Goal: Task Accomplishment & Management: Complete application form

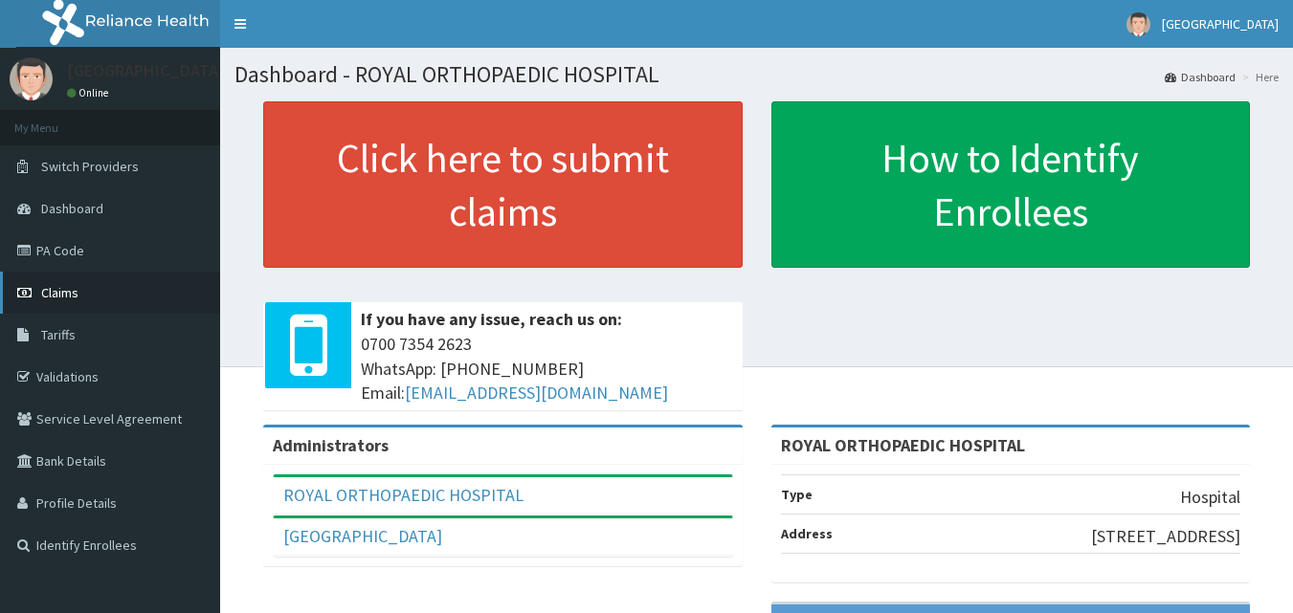
click at [78, 301] on link "Claims" at bounding box center [110, 293] width 220 height 42
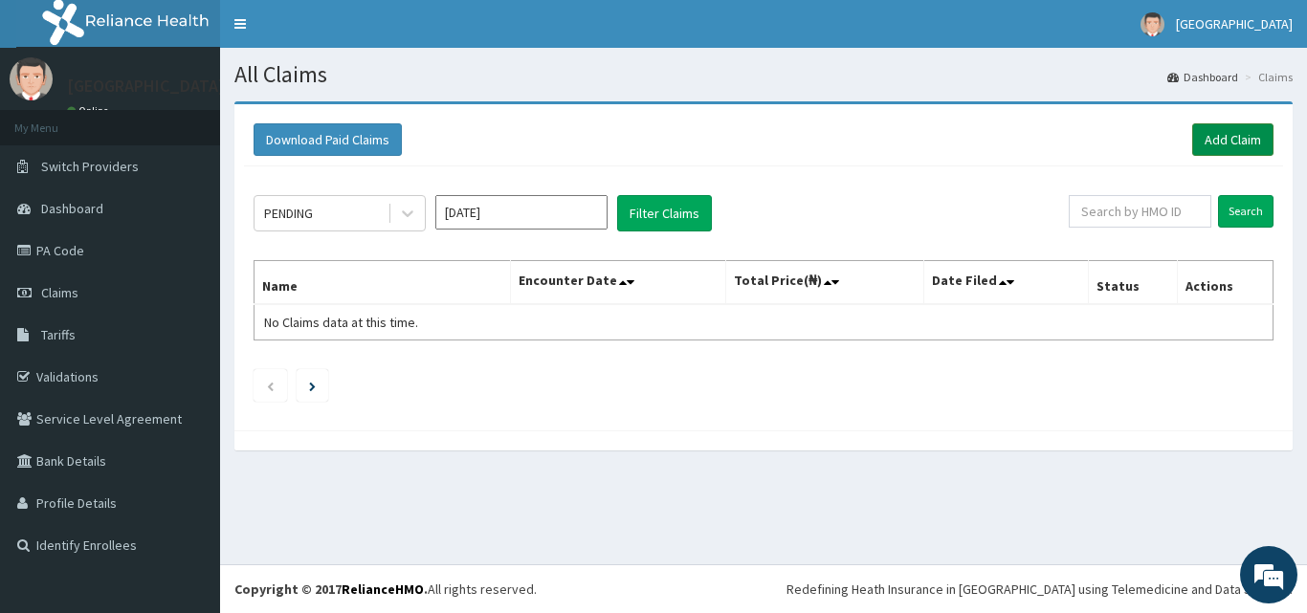
click at [1215, 142] on link "Add Claim" at bounding box center [1232, 139] width 81 height 33
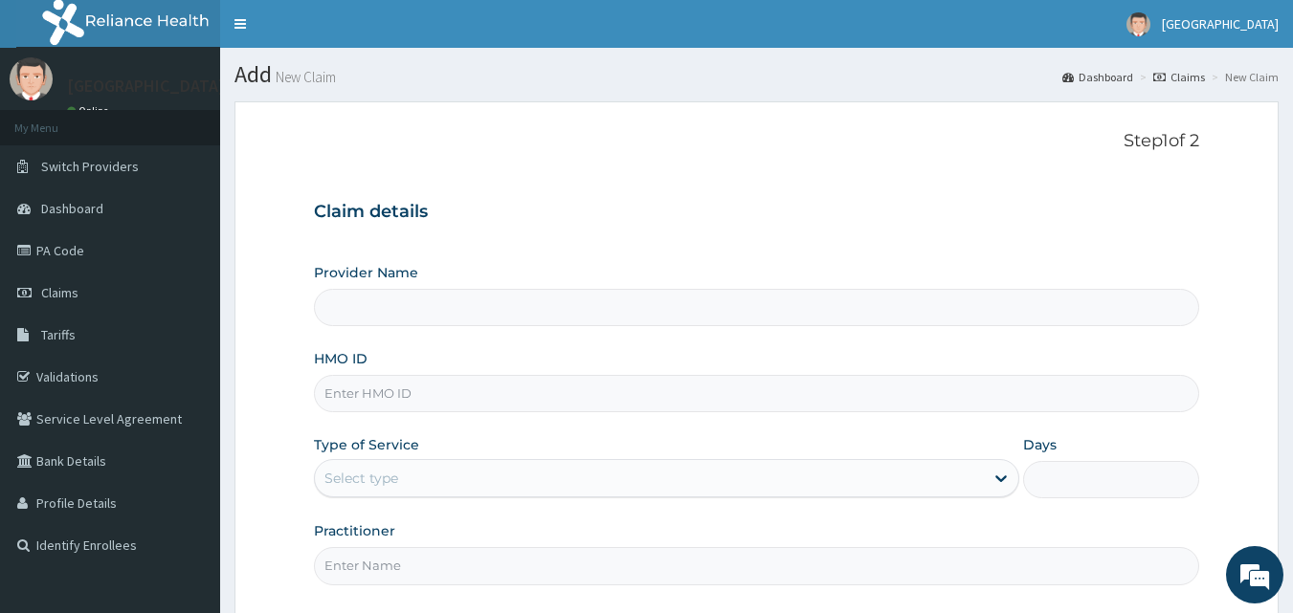
click at [458, 389] on input "HMO ID" at bounding box center [757, 393] width 886 height 37
type input "ROYAL ORTHOPAEDIC HOSPITAL"
type input "slb/11028/a"
click at [489, 436] on div "Type of Service Select type" at bounding box center [666, 466] width 705 height 63
click at [491, 480] on div "Select type" at bounding box center [649, 478] width 669 height 31
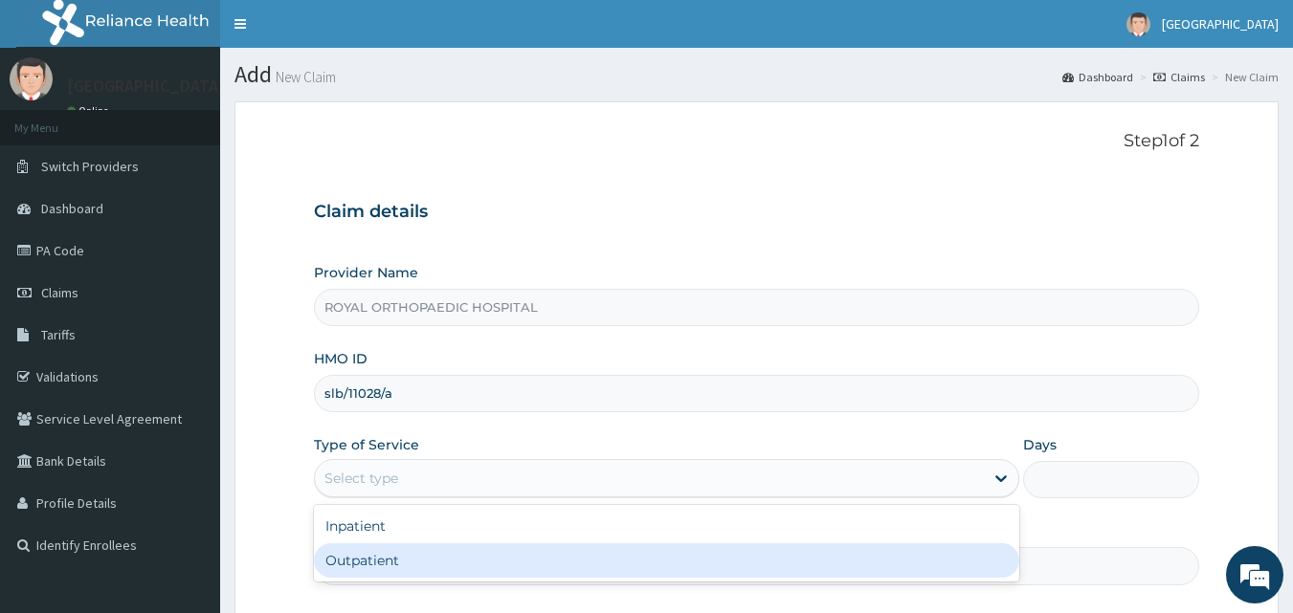
click at [454, 553] on div "Outpatient" at bounding box center [666, 560] width 705 height 34
type input "1"
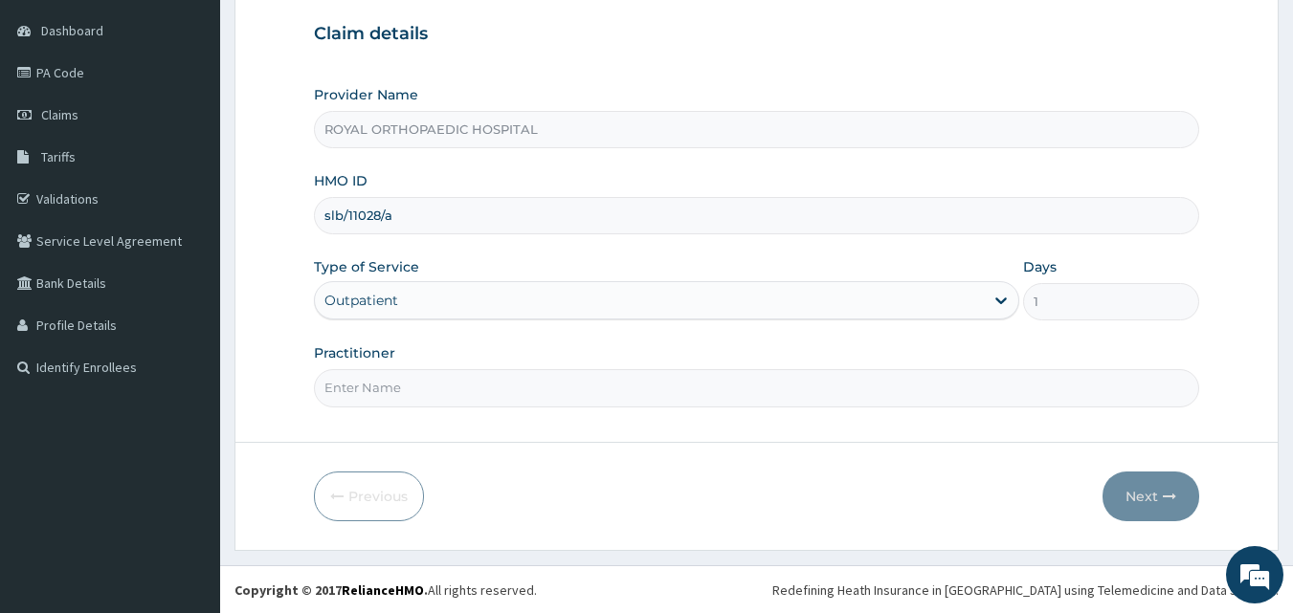
scroll to position [179, 0]
click at [702, 405] on input "Practitioner" at bounding box center [757, 386] width 886 height 37
type input "h"
type input "Habila"
click at [1160, 501] on button "Next" at bounding box center [1150, 496] width 97 height 50
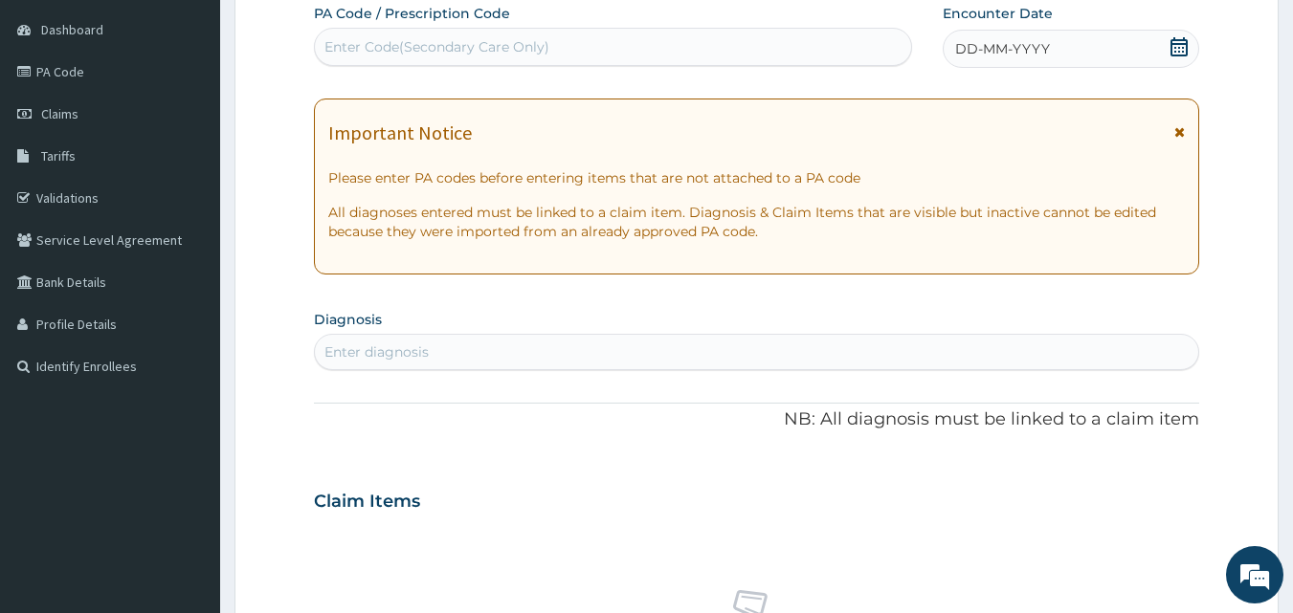
click at [620, 57] on div "Enter Code(Secondary Care Only)" at bounding box center [613, 47] width 597 height 31
paste input "PA/00F52D"
type input "PA/00F52D"
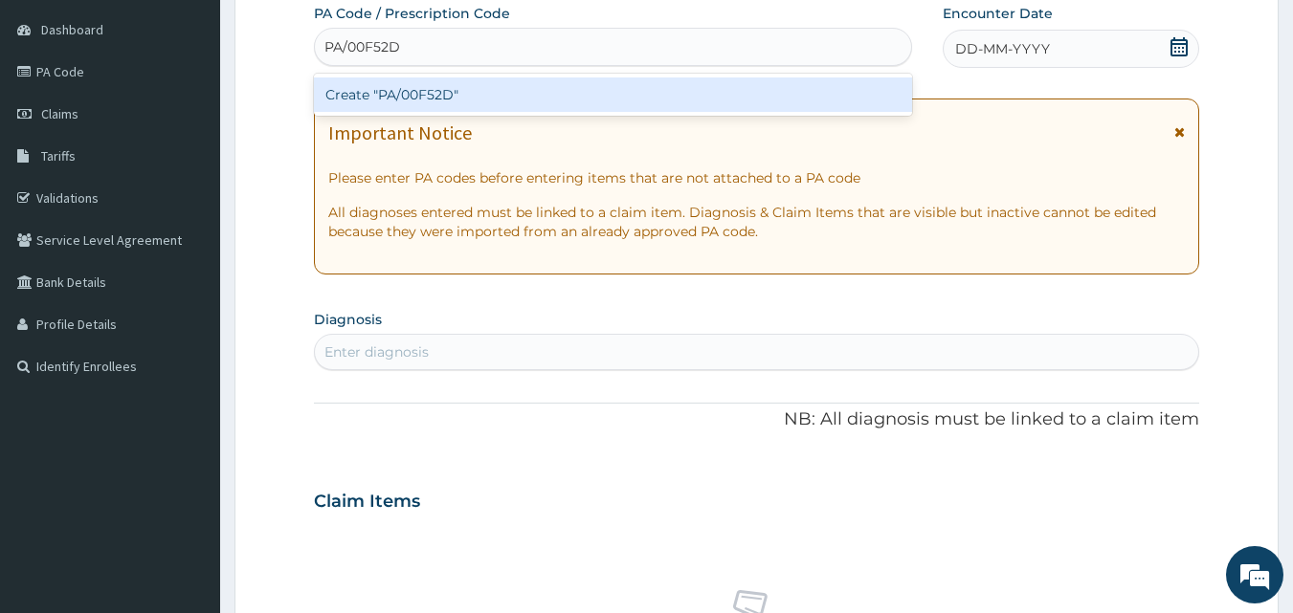
click at [611, 81] on div "Create "PA/00F52D"" at bounding box center [613, 95] width 599 height 34
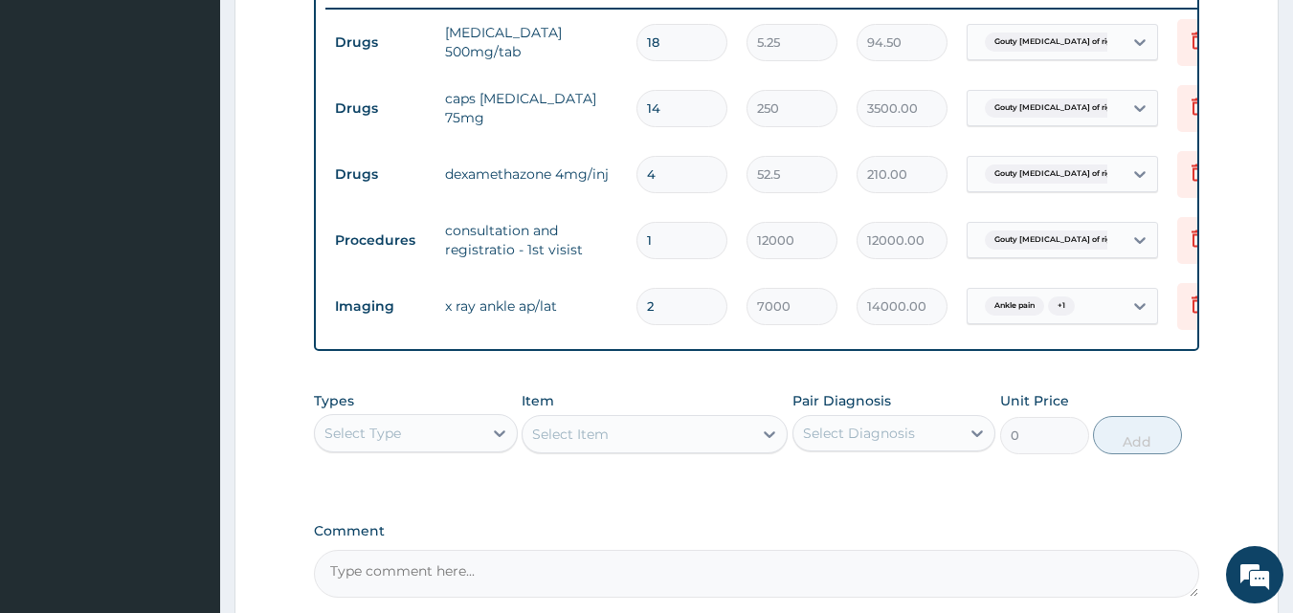
scroll to position [954, 0]
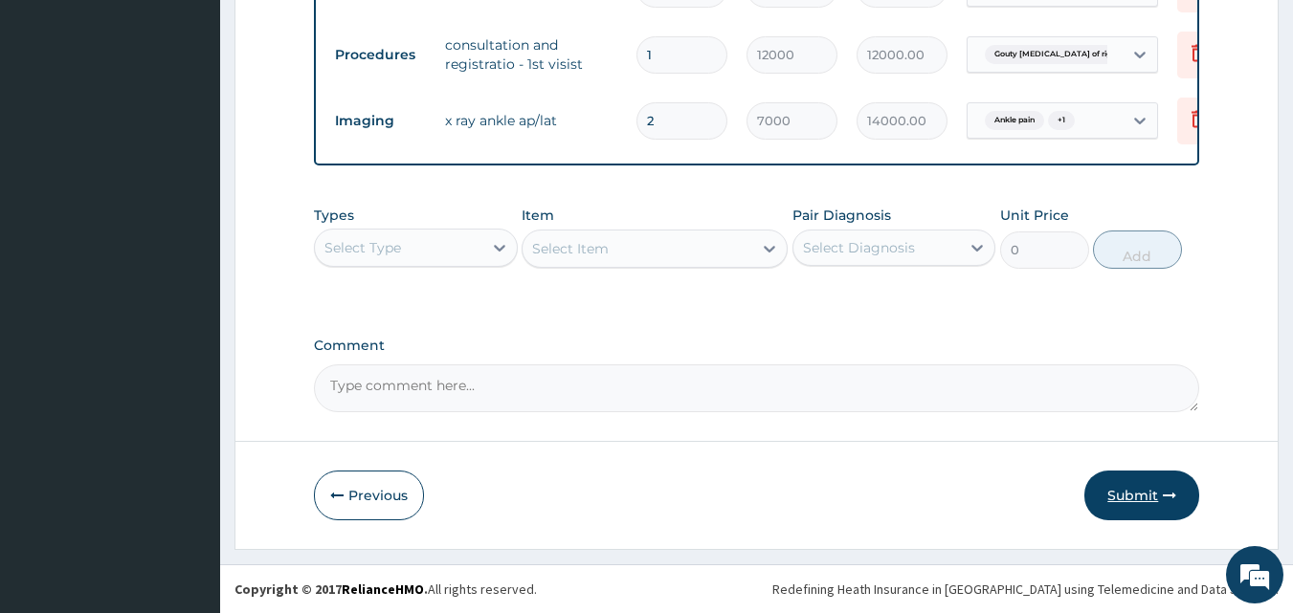
click at [1125, 498] on button "Submit" at bounding box center [1141, 496] width 115 height 50
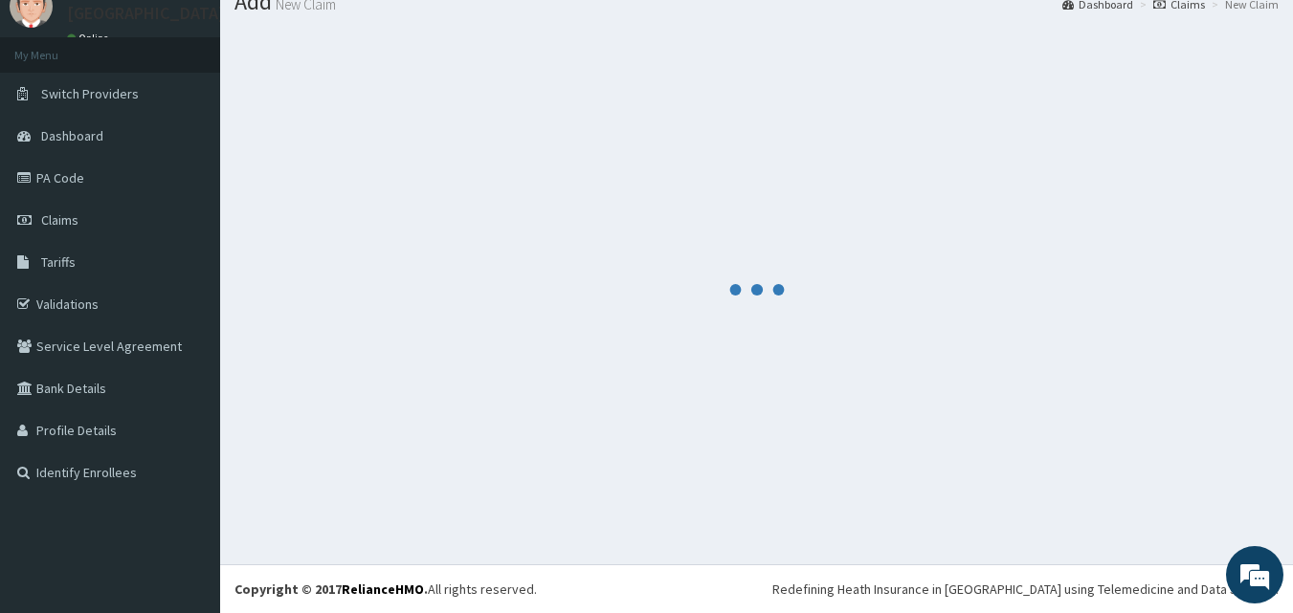
scroll to position [73, 0]
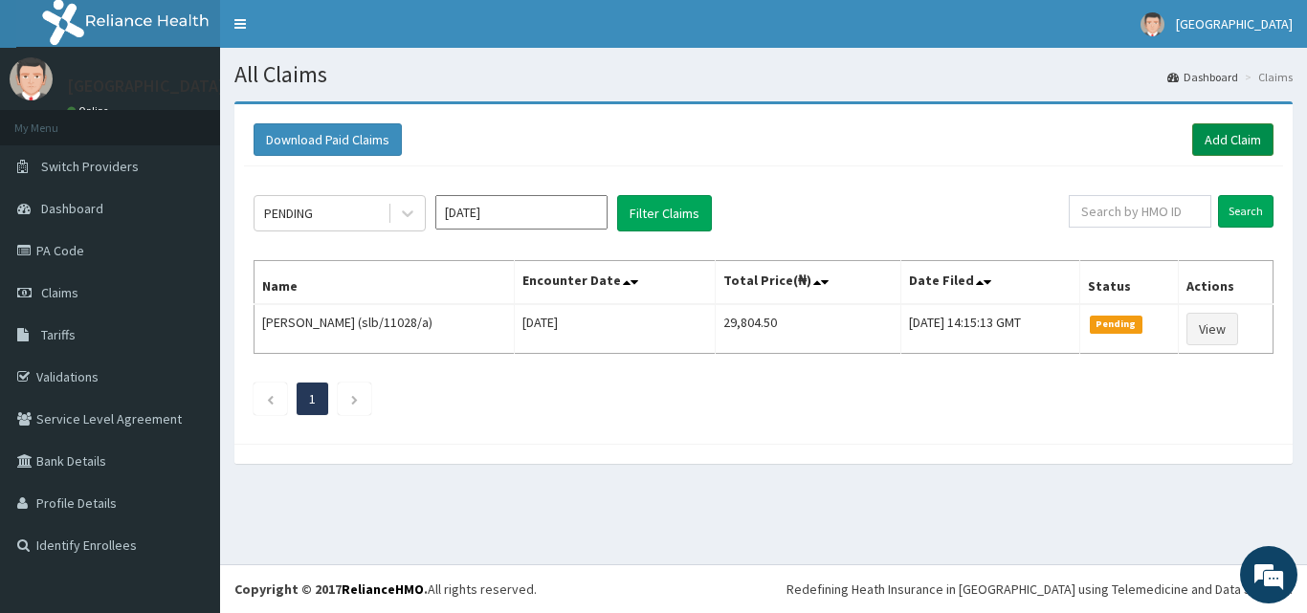
click at [1220, 140] on link "Add Claim" at bounding box center [1232, 139] width 81 height 33
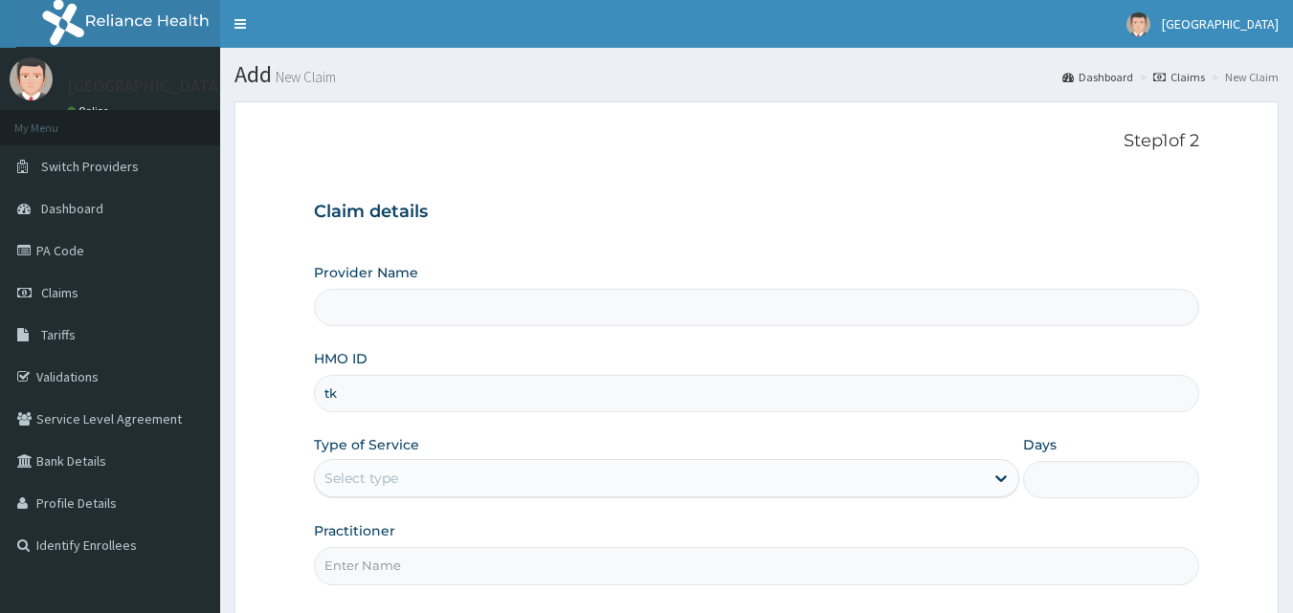
type input "tkc"
type input "ROYAL ORTHOPAEDIC HOSPITAL"
type input "tkc/10001/b"
click at [492, 472] on div "Select type" at bounding box center [649, 478] width 669 height 31
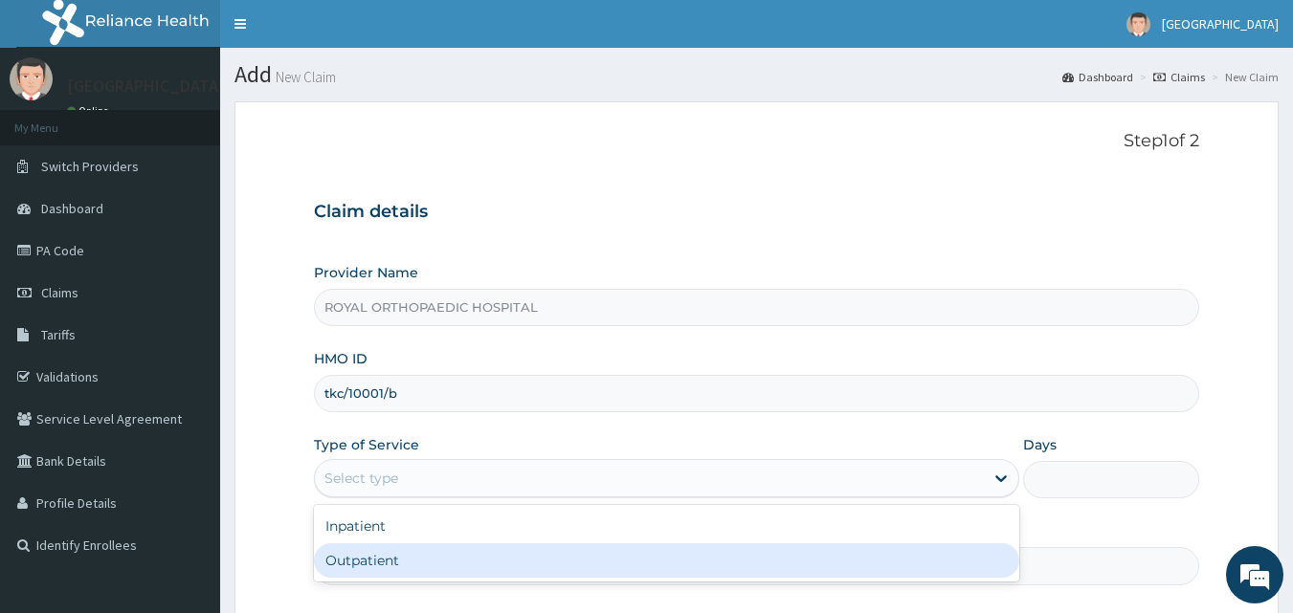
click at [460, 555] on div "Outpatient" at bounding box center [666, 560] width 705 height 34
type input "1"
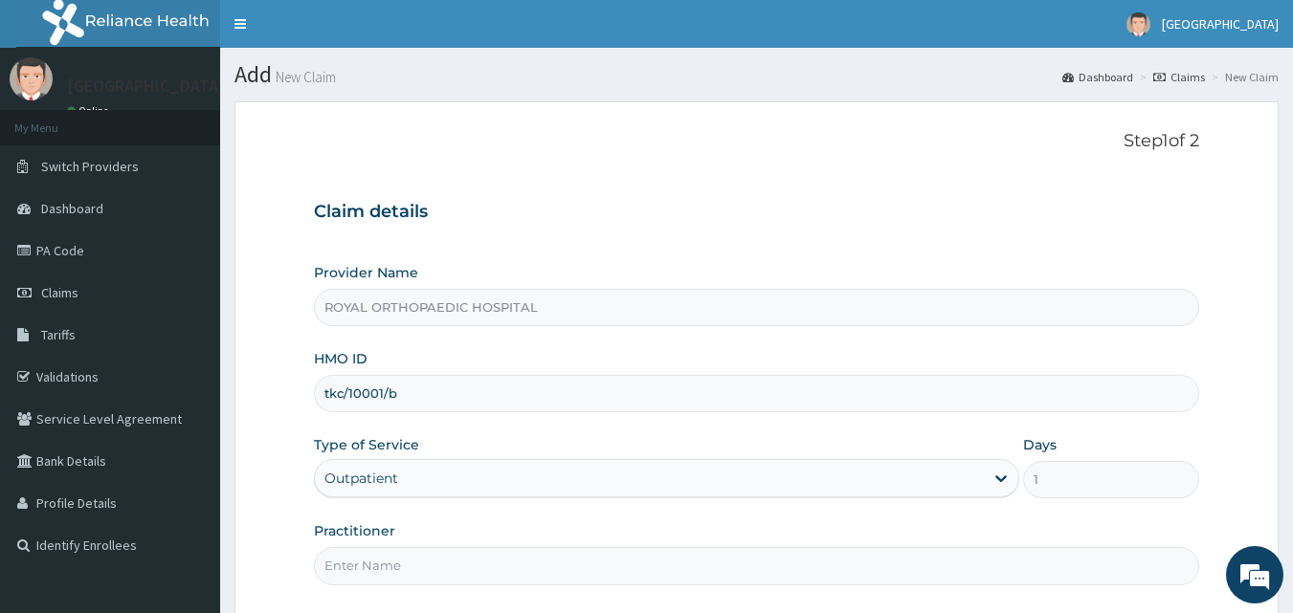
click at [472, 564] on input "Practitioner" at bounding box center [757, 565] width 886 height 37
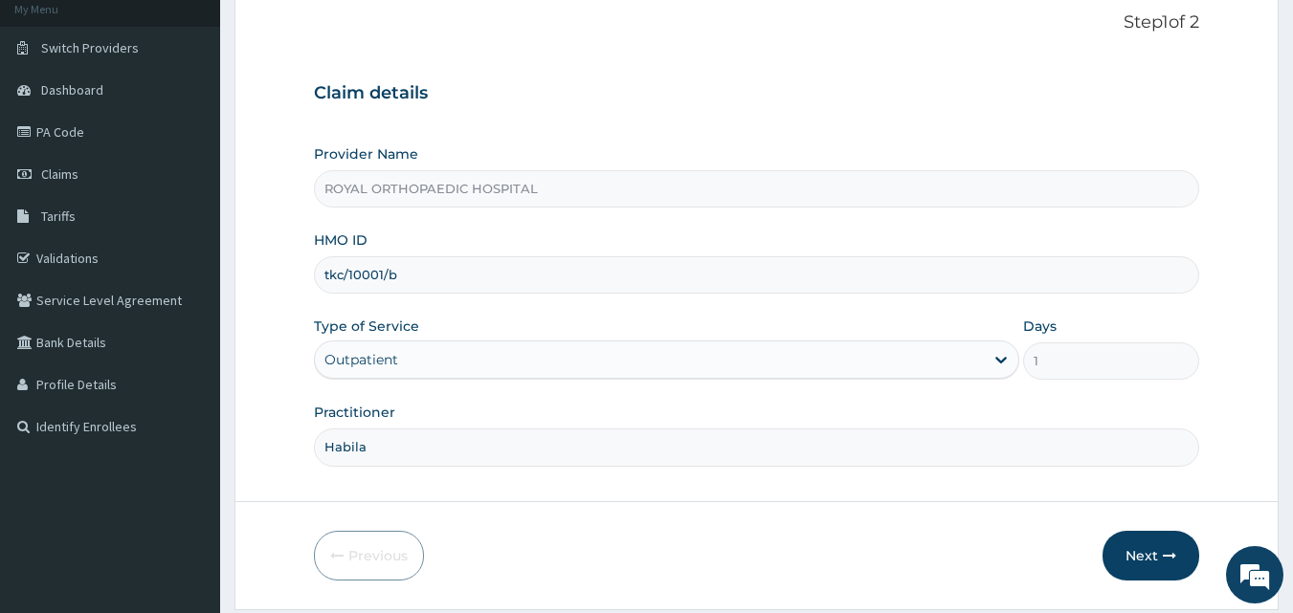
scroll to position [179, 0]
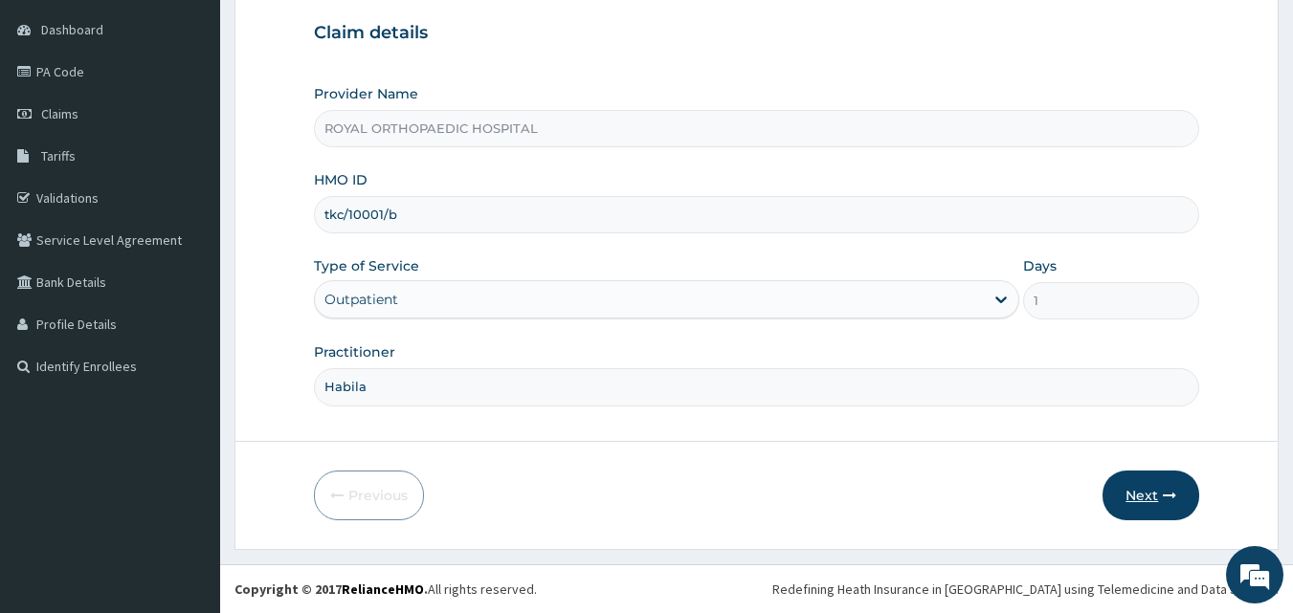
type input "Habila"
click at [1139, 486] on button "Next" at bounding box center [1150, 496] width 97 height 50
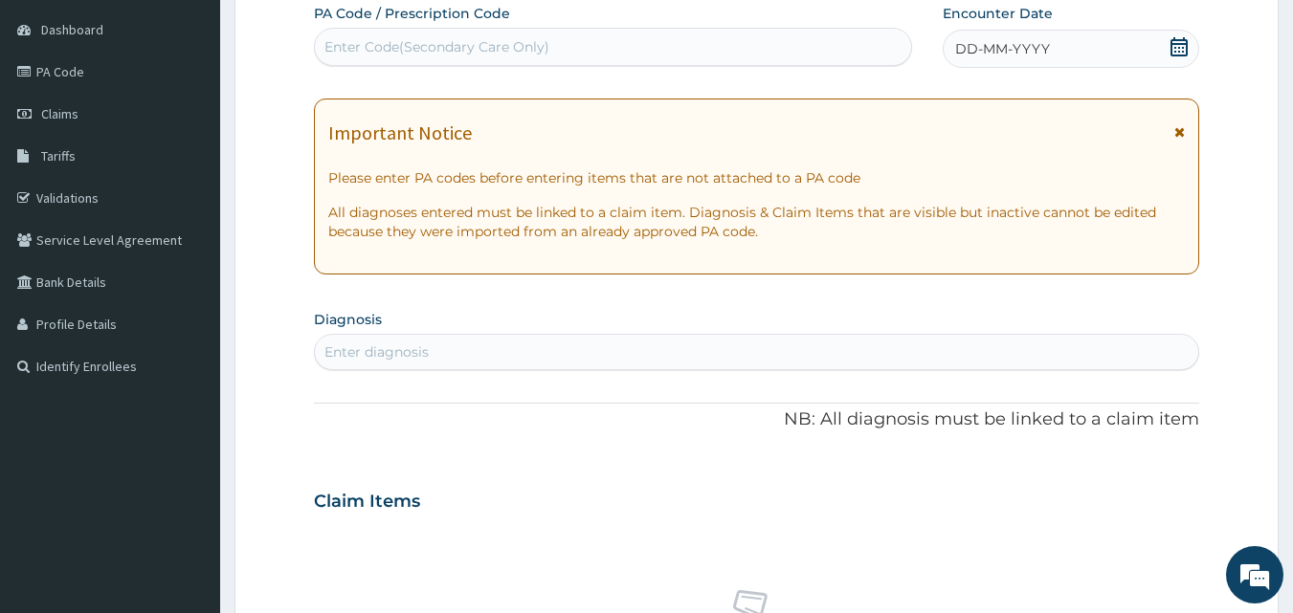
click at [656, 42] on div "Enter Code(Secondary Care Only)" at bounding box center [613, 47] width 597 height 31
paste input "PA/968A4C"
type input "PA/968A4C"
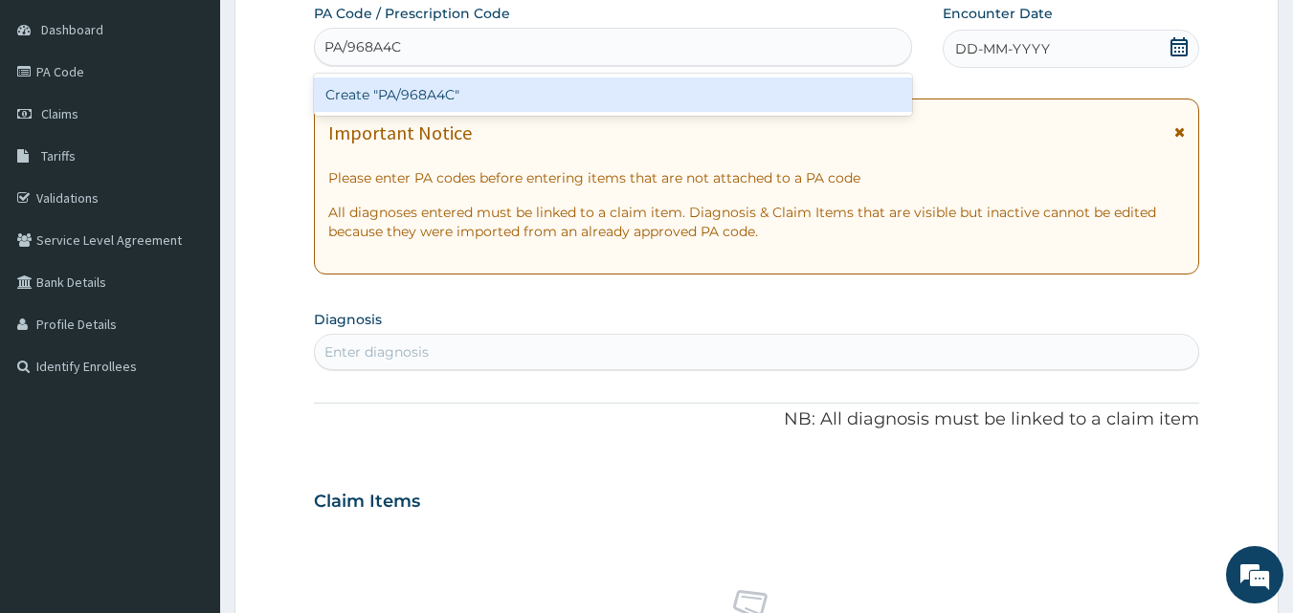
click at [621, 90] on div "Create "PA/968A4C"" at bounding box center [613, 95] width 599 height 34
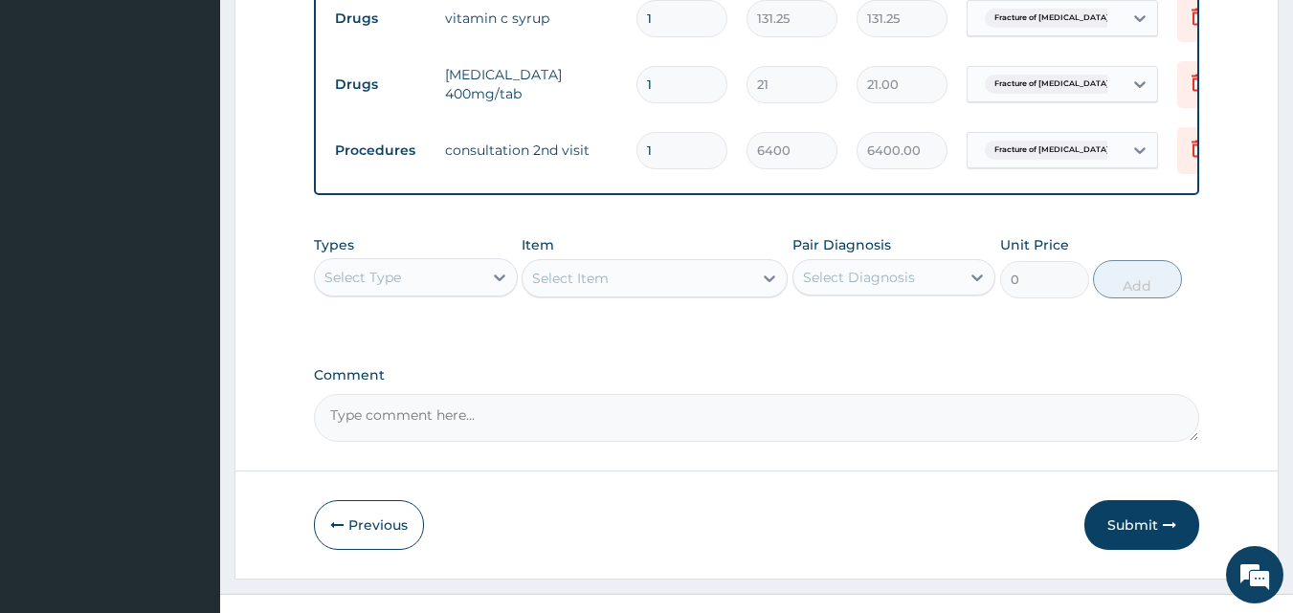
scroll to position [822, 0]
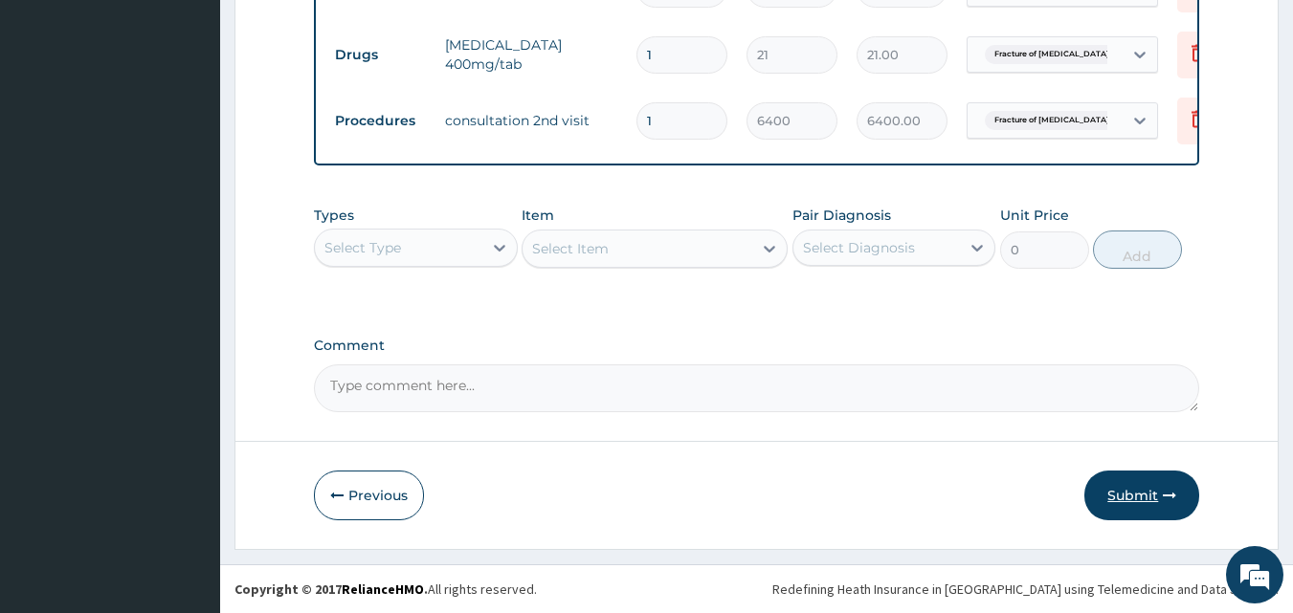
click at [1136, 483] on button "Submit" at bounding box center [1141, 496] width 115 height 50
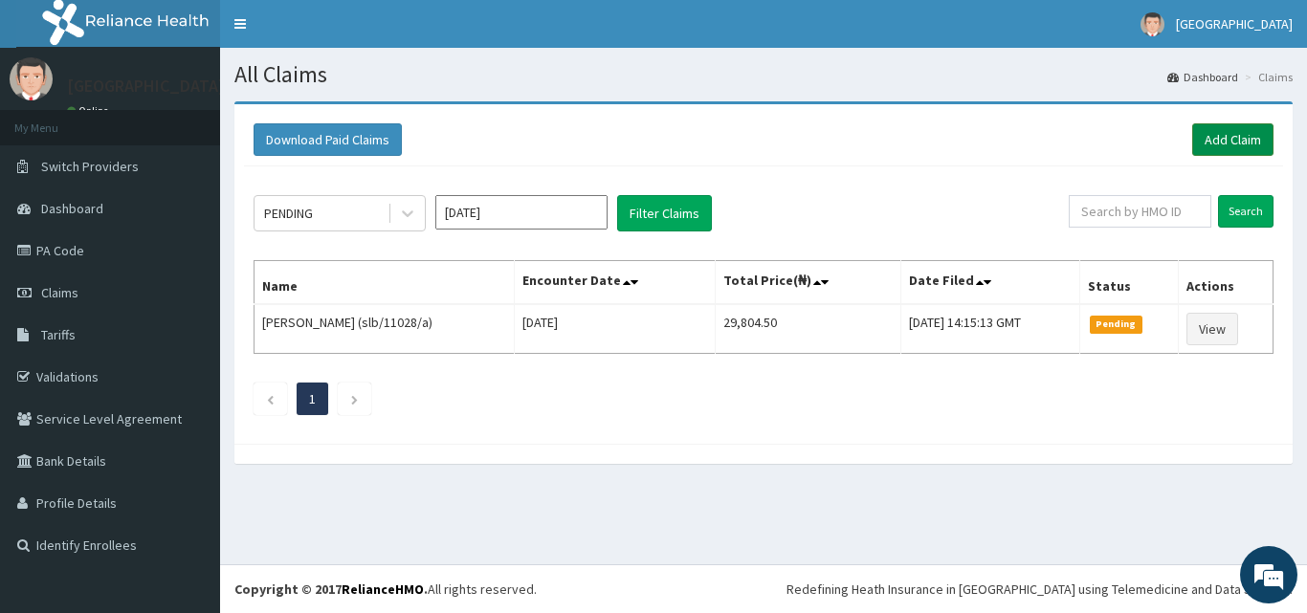
click at [1221, 133] on link "Add Claim" at bounding box center [1232, 139] width 81 height 33
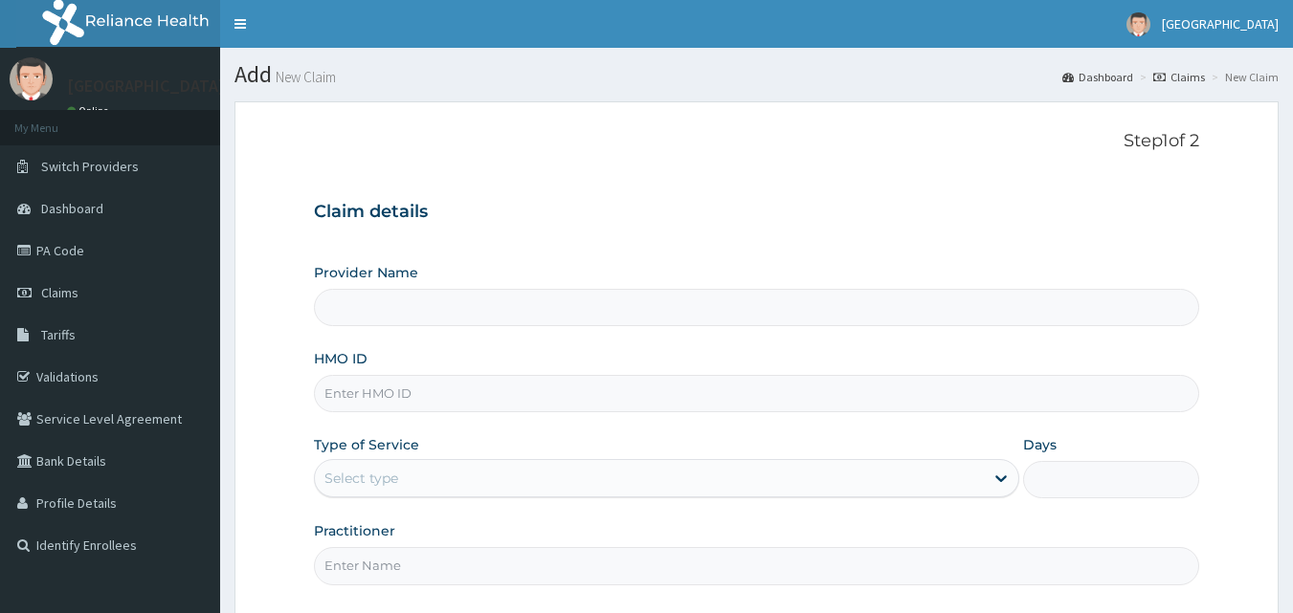
click at [486, 395] on input "HMO ID" at bounding box center [757, 393] width 886 height 37
type input "f"
type input "ROYAL ORTHOPAEDIC HOSPITAL"
type input "frc/10053/a"
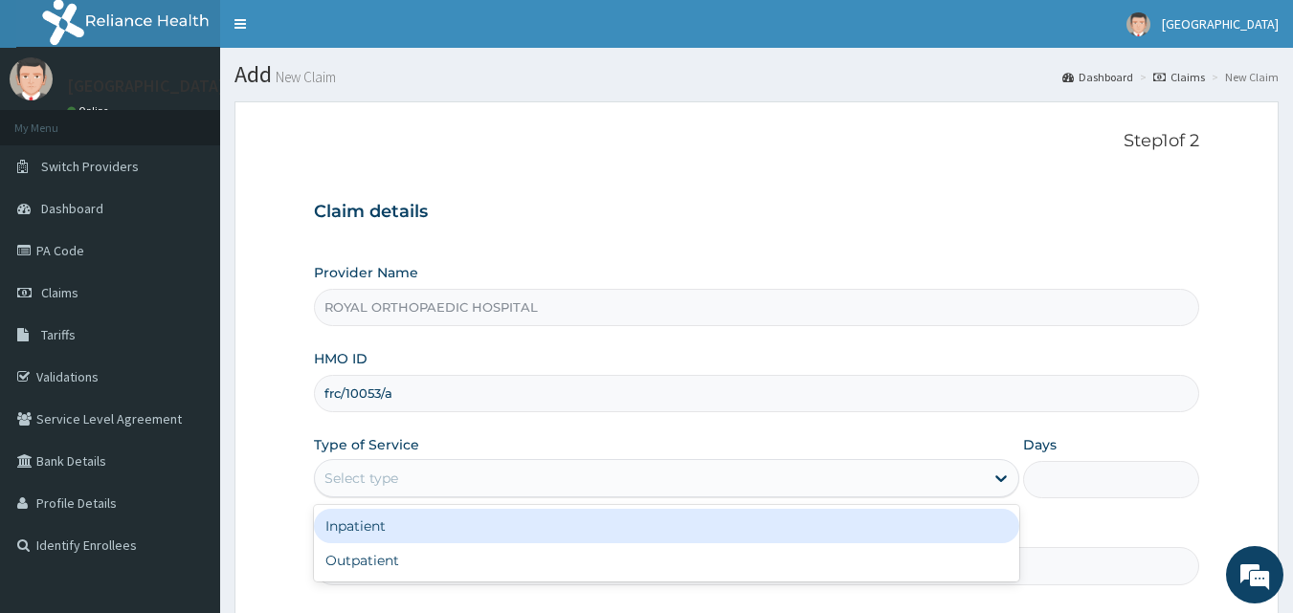
click at [464, 475] on div "Select type" at bounding box center [649, 478] width 669 height 31
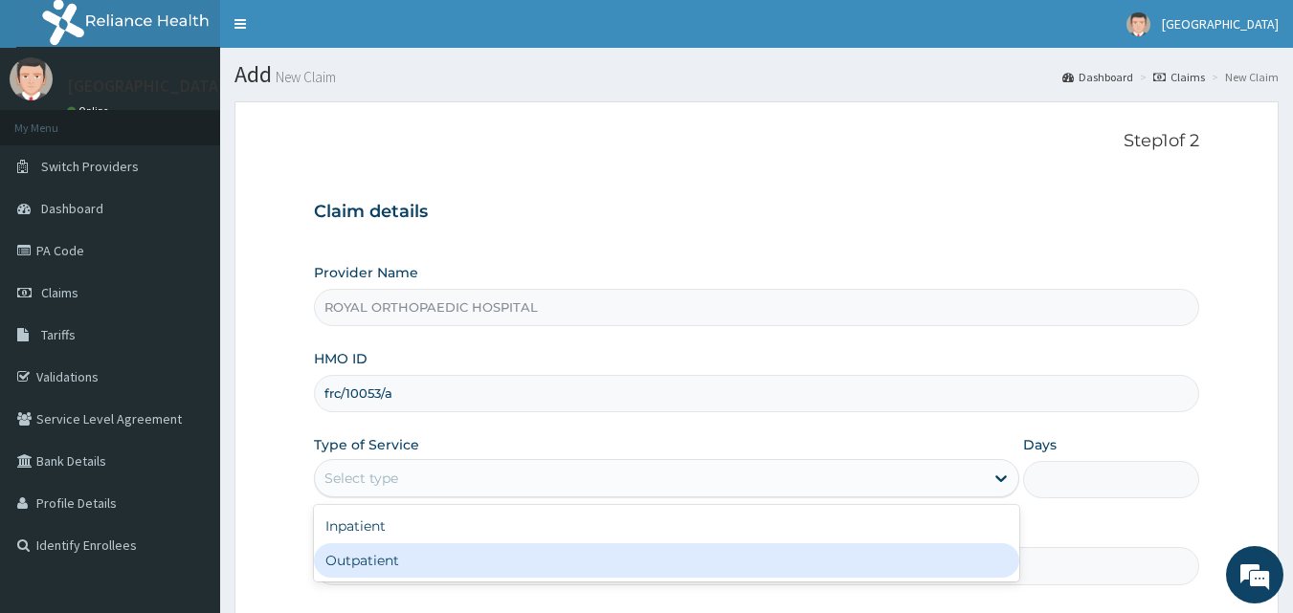
click at [430, 553] on div "Outpatient" at bounding box center [666, 560] width 705 height 34
type input "1"
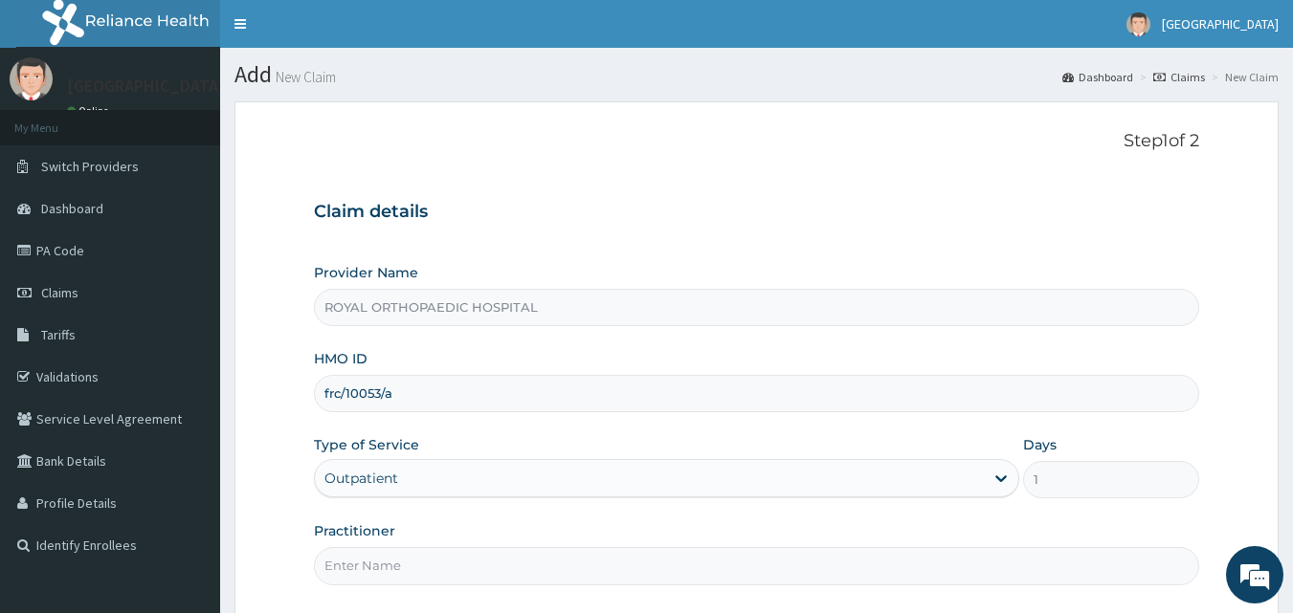
click at [433, 565] on input "Practitioner" at bounding box center [757, 565] width 886 height 37
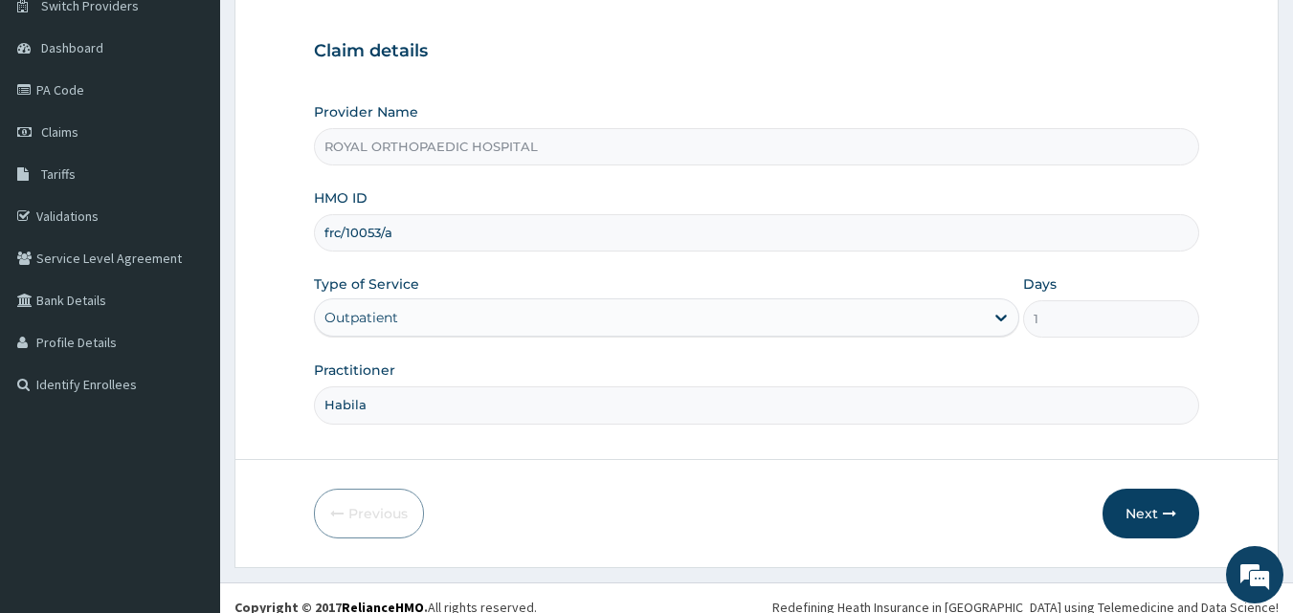
scroll to position [179, 0]
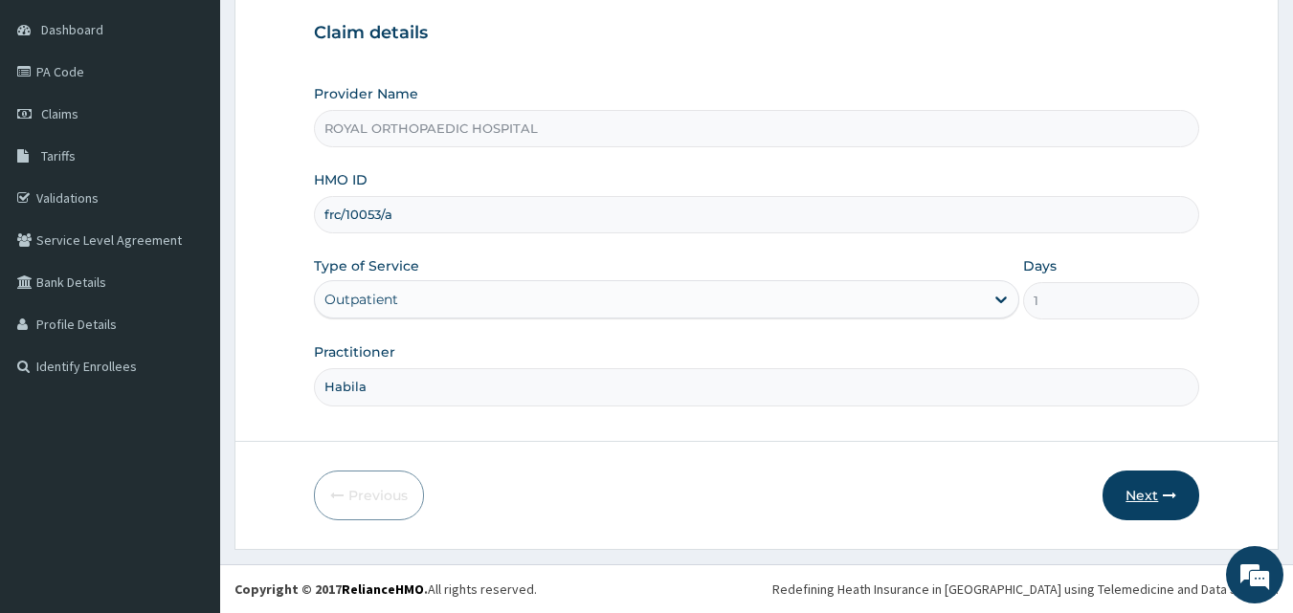
type input "Habila"
click at [1135, 490] on button "Next" at bounding box center [1150, 496] width 97 height 50
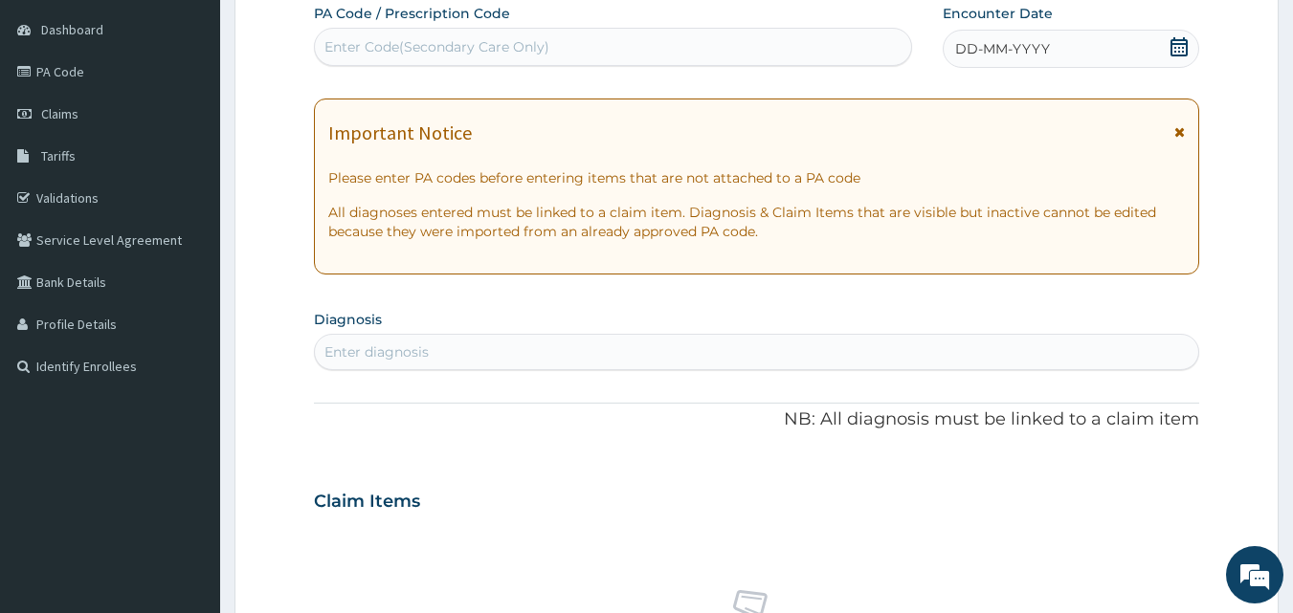
click at [605, 43] on div "Enter Code(Secondary Care Only)" at bounding box center [613, 47] width 597 height 31
paste input "PA/40F52C"
type input "PA/40F52C"
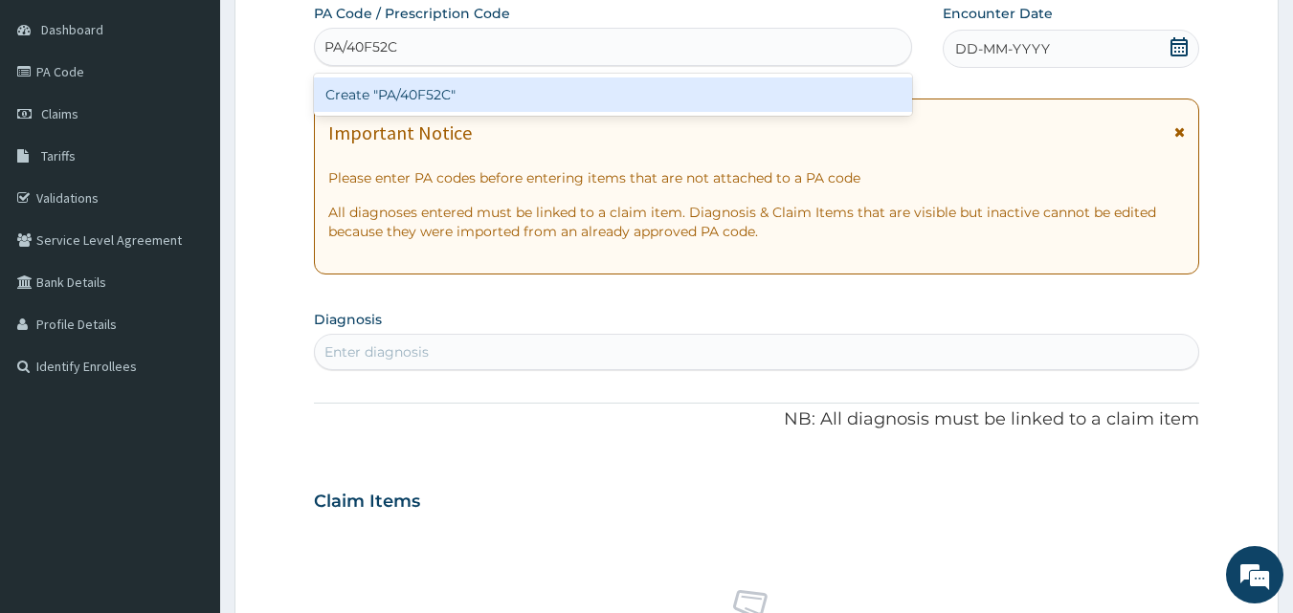
click at [586, 100] on div "Create "PA/40F52C"" at bounding box center [613, 95] width 599 height 34
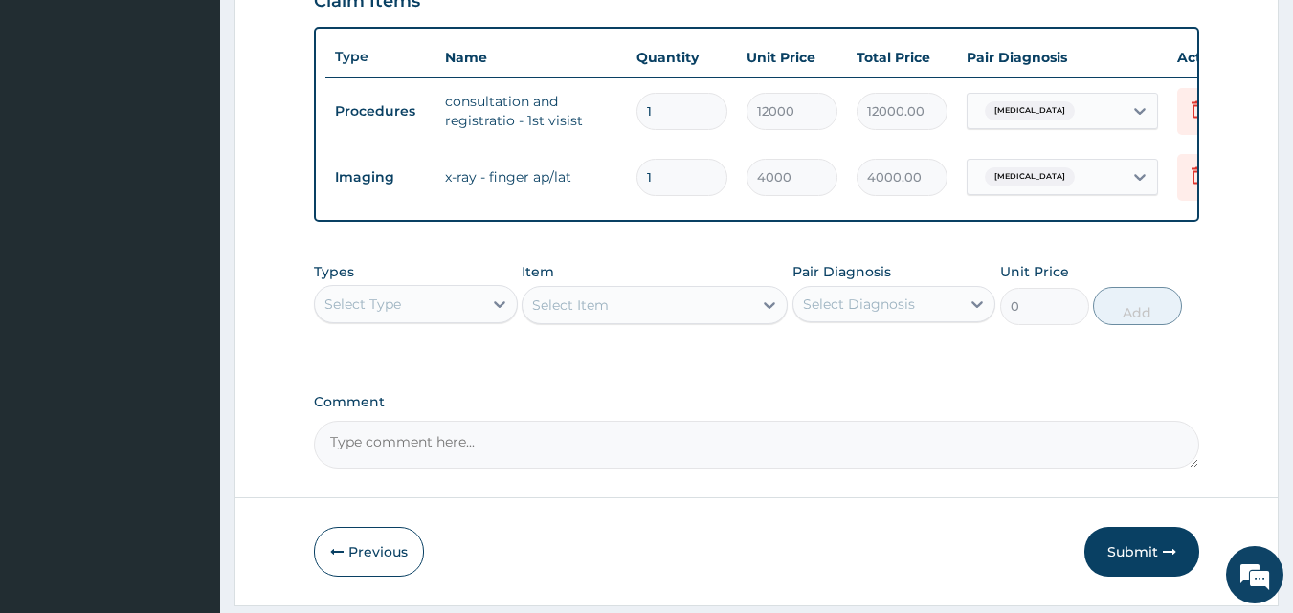
scroll to position [756, 0]
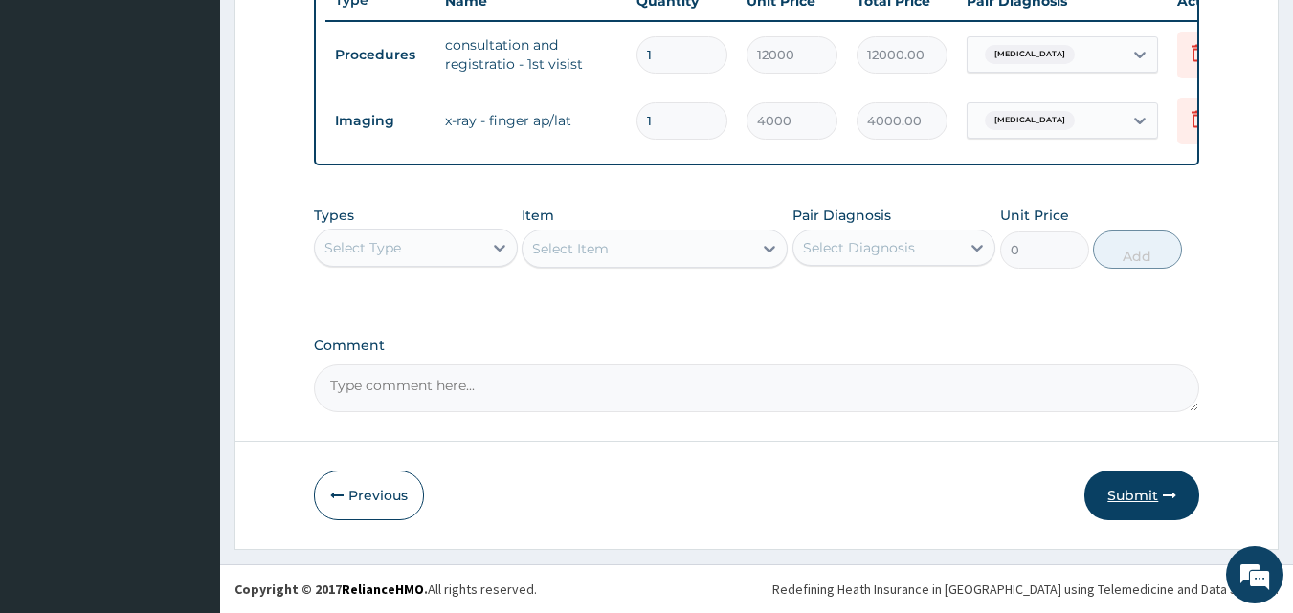
click at [1149, 485] on button "Submit" at bounding box center [1141, 496] width 115 height 50
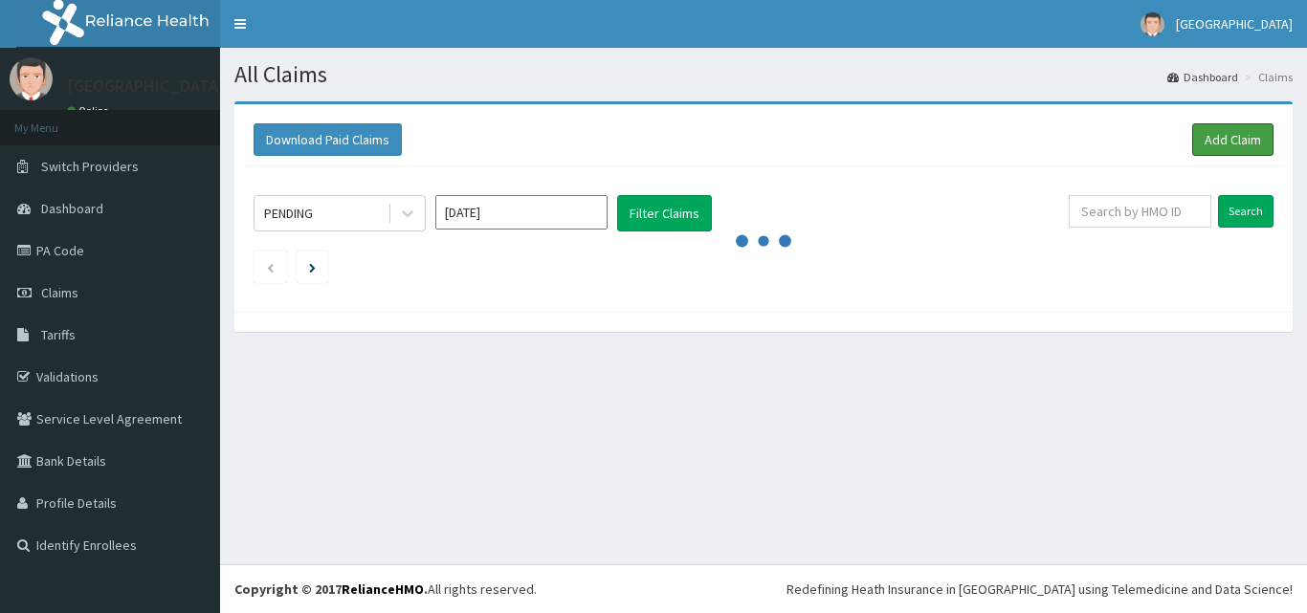
click at [1208, 137] on link "Add Claim" at bounding box center [1232, 139] width 81 height 33
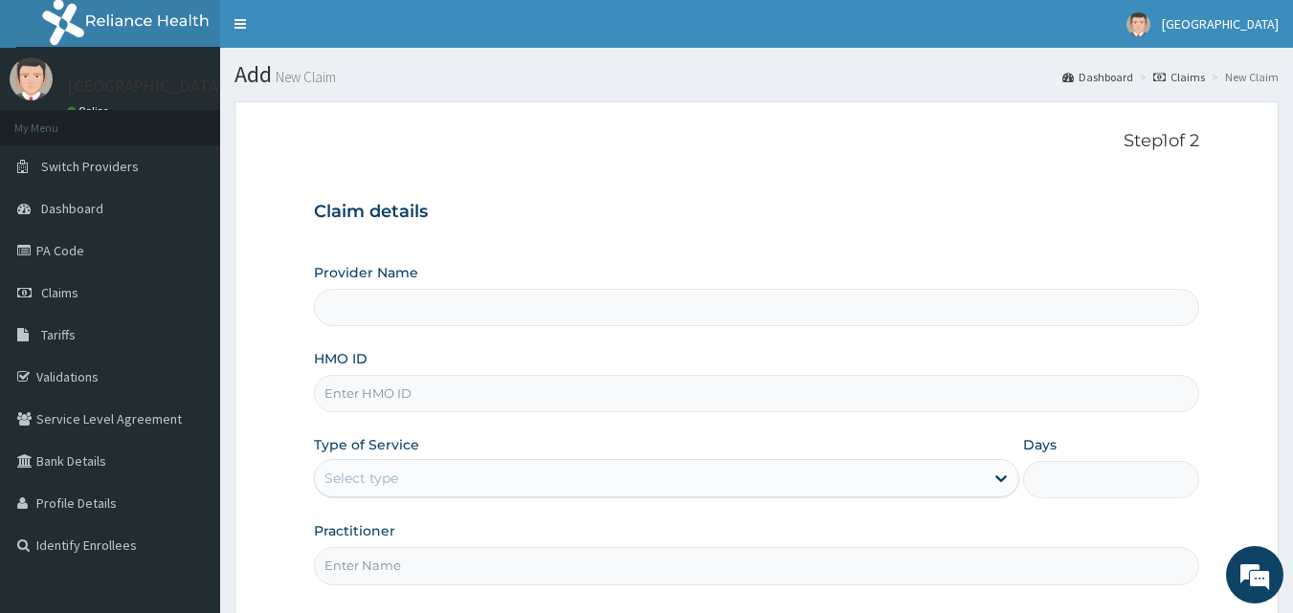
type input "ROYAL ORTHOPAEDIC HOSPITAL"
click at [510, 382] on input "HMO ID" at bounding box center [757, 393] width 886 height 37
type input "dtv/10027/a"
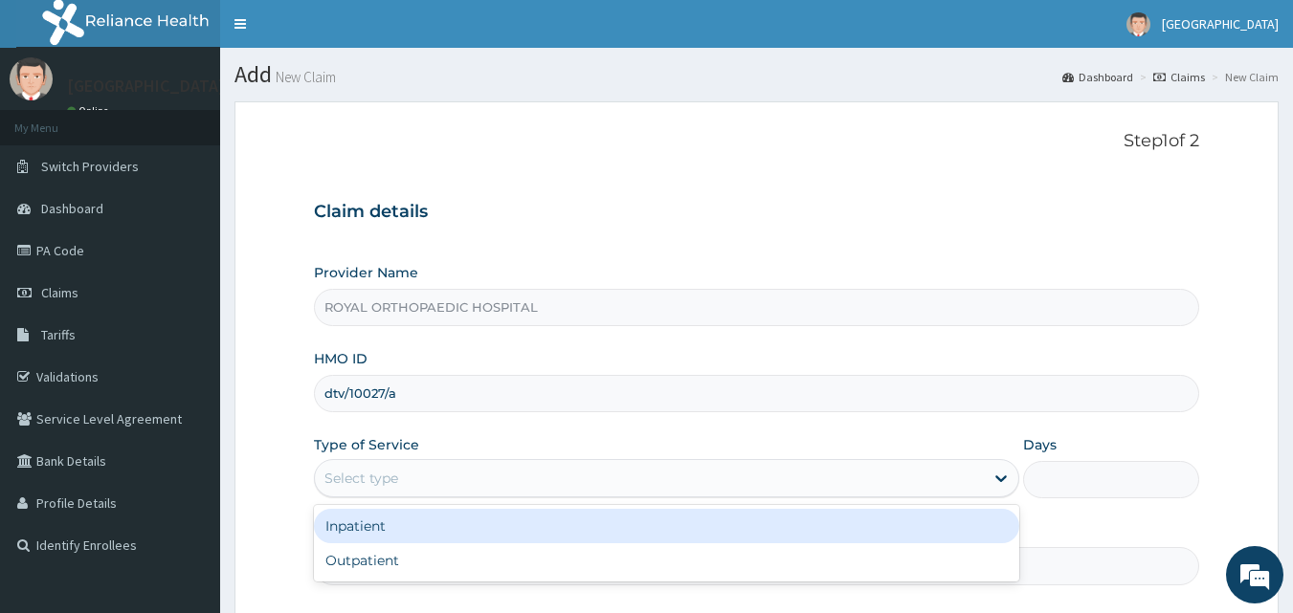
click at [461, 471] on div "Select type" at bounding box center [649, 478] width 669 height 31
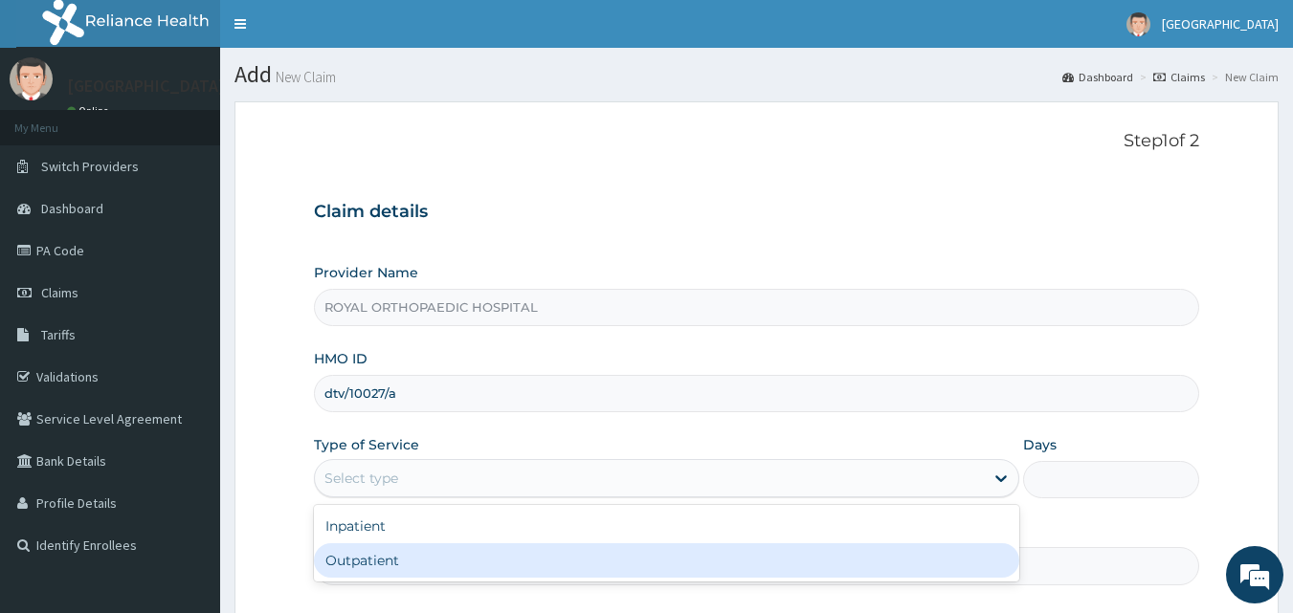
click at [438, 559] on div "Outpatient" at bounding box center [666, 560] width 705 height 34
type input "1"
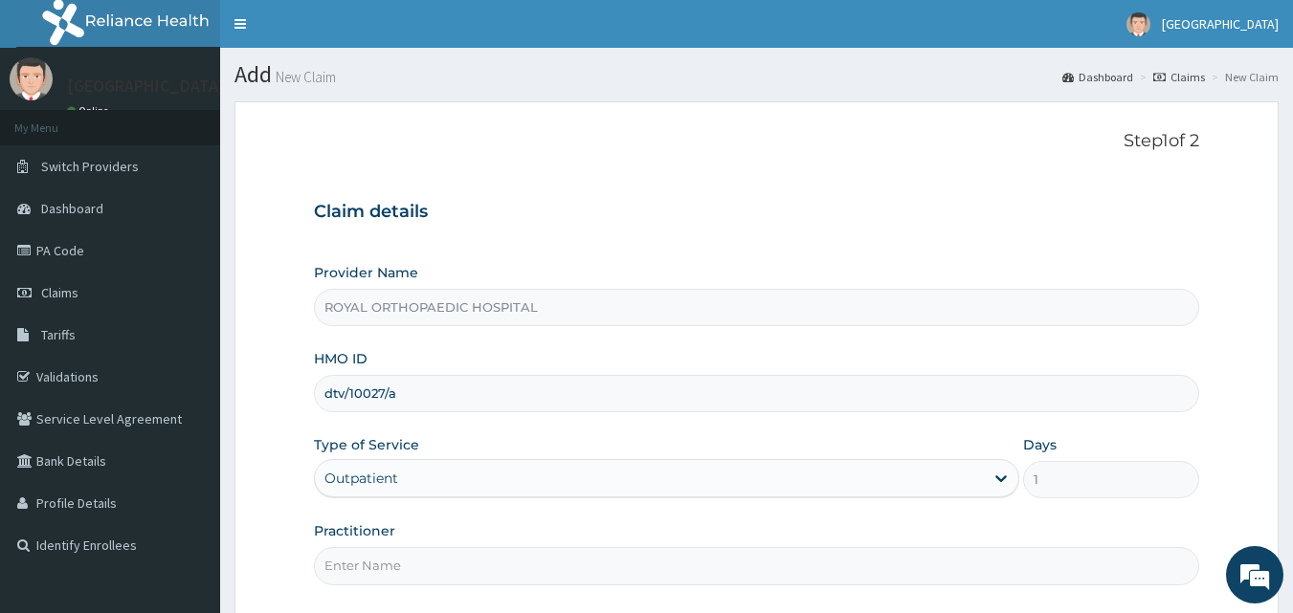
click at [432, 571] on input "Practitioner" at bounding box center [757, 565] width 886 height 37
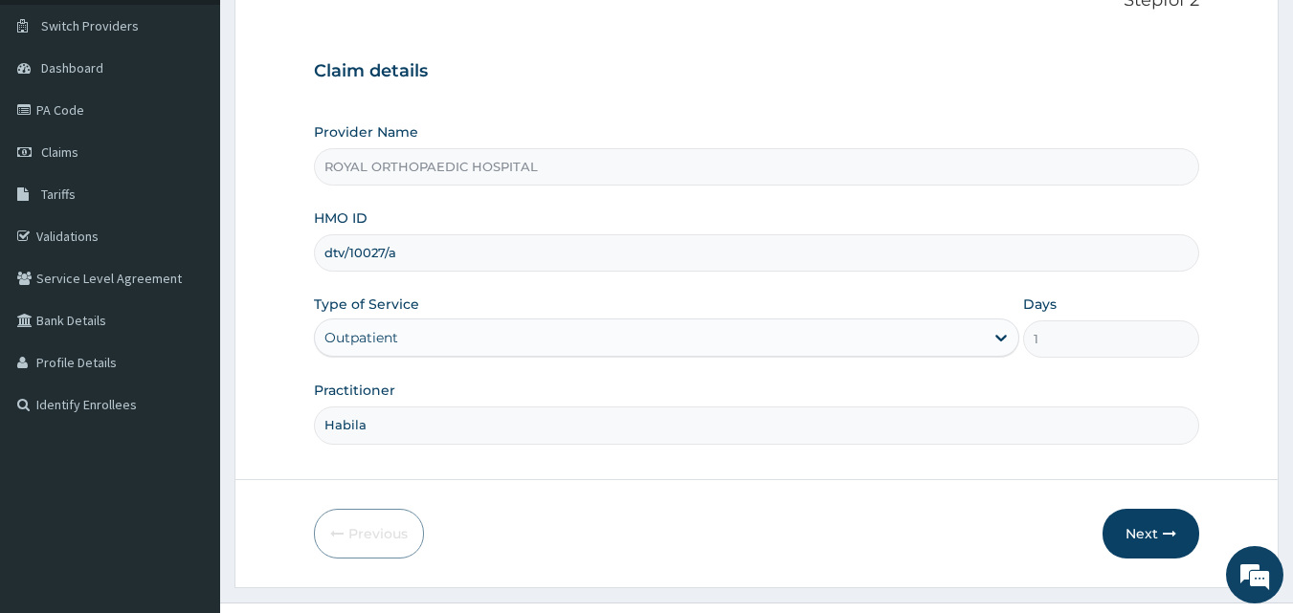
scroll to position [179, 0]
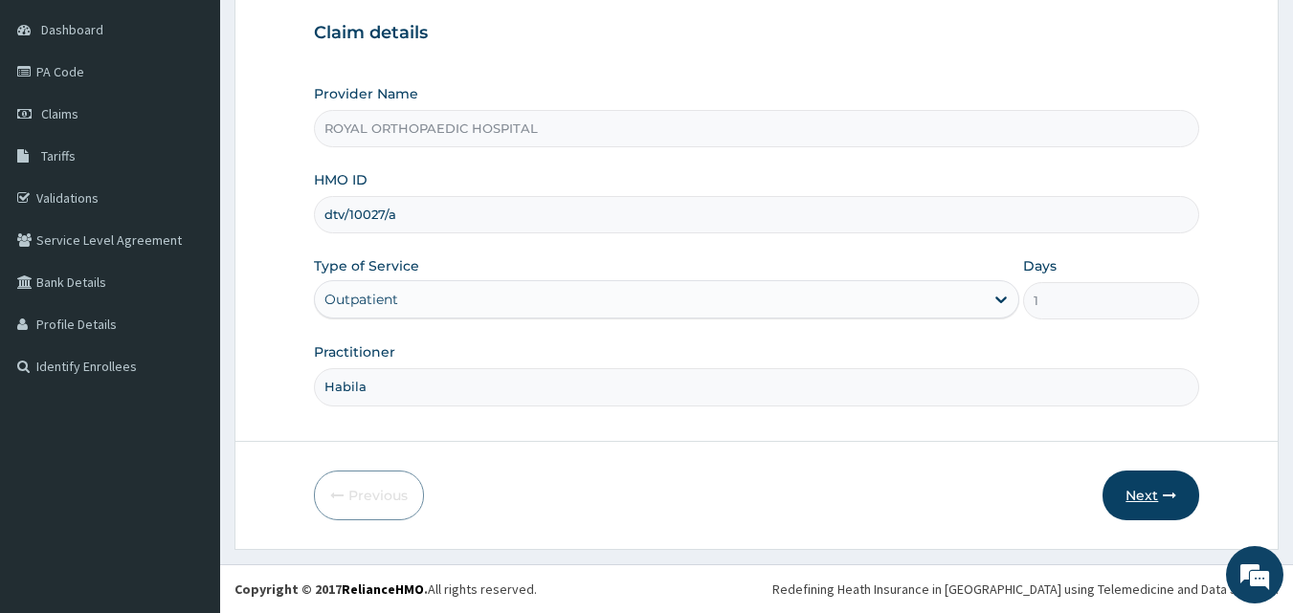
type input "Habila"
click at [1147, 493] on button "Next" at bounding box center [1150, 496] width 97 height 50
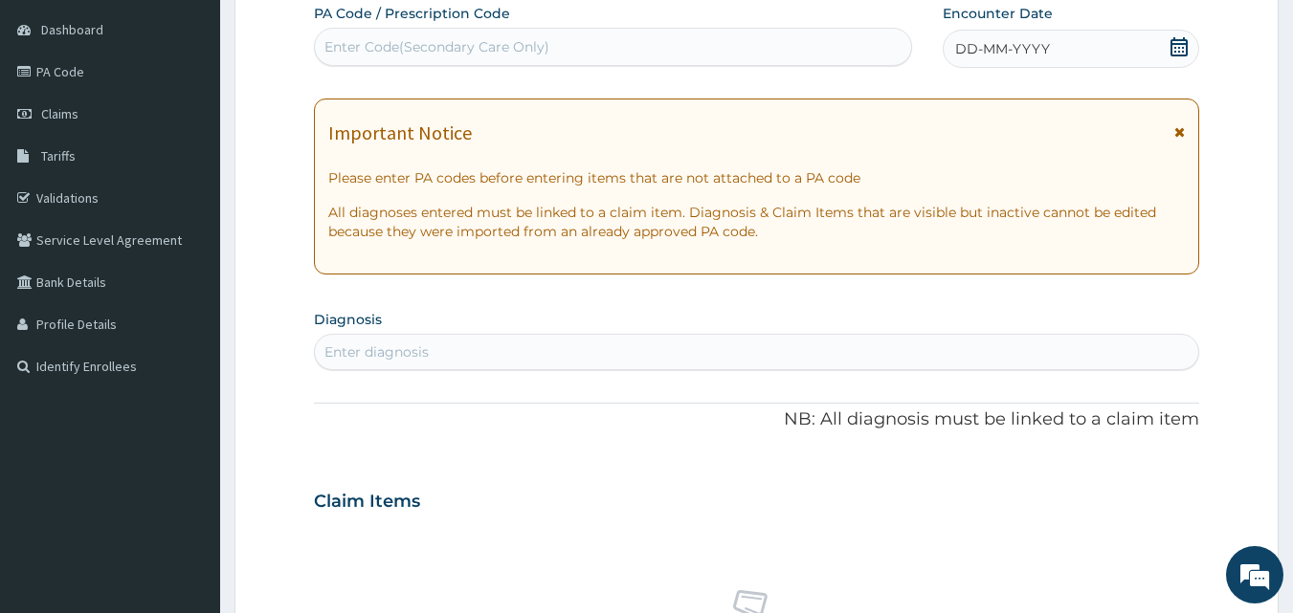
click at [650, 35] on div "Enter Code(Secondary Care Only)" at bounding box center [613, 47] width 597 height 31
paste input "PA/EC959E"
type input "PA/EC959E"
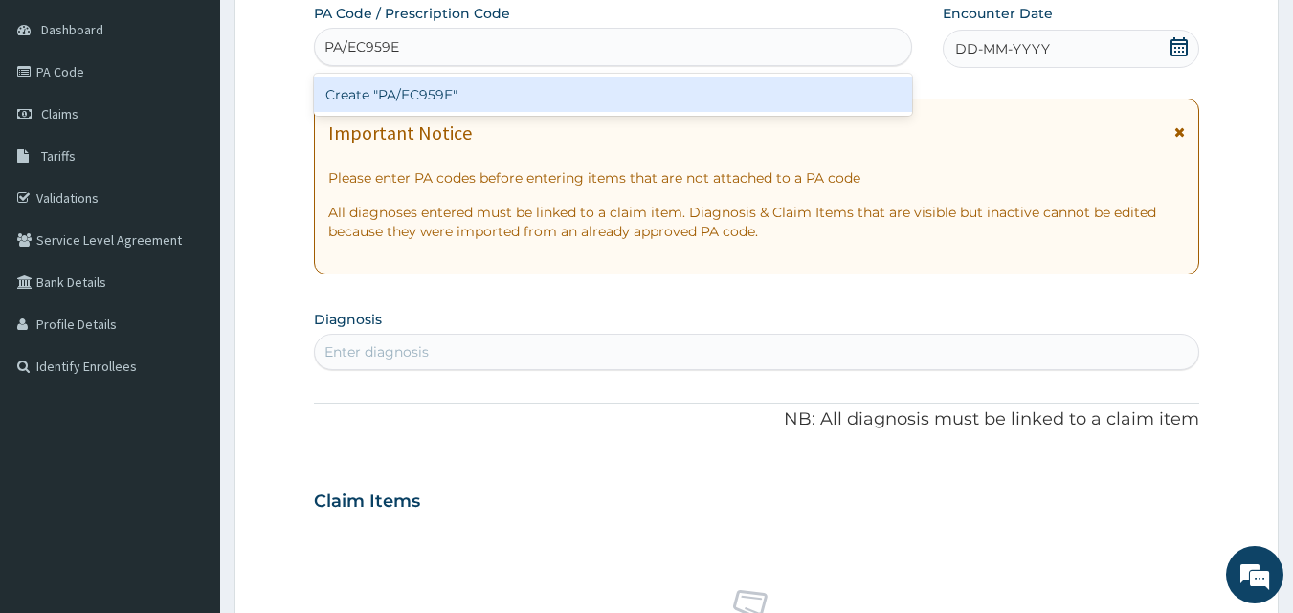
click at [607, 83] on div "Create "PA/EC959E"" at bounding box center [613, 95] width 599 height 34
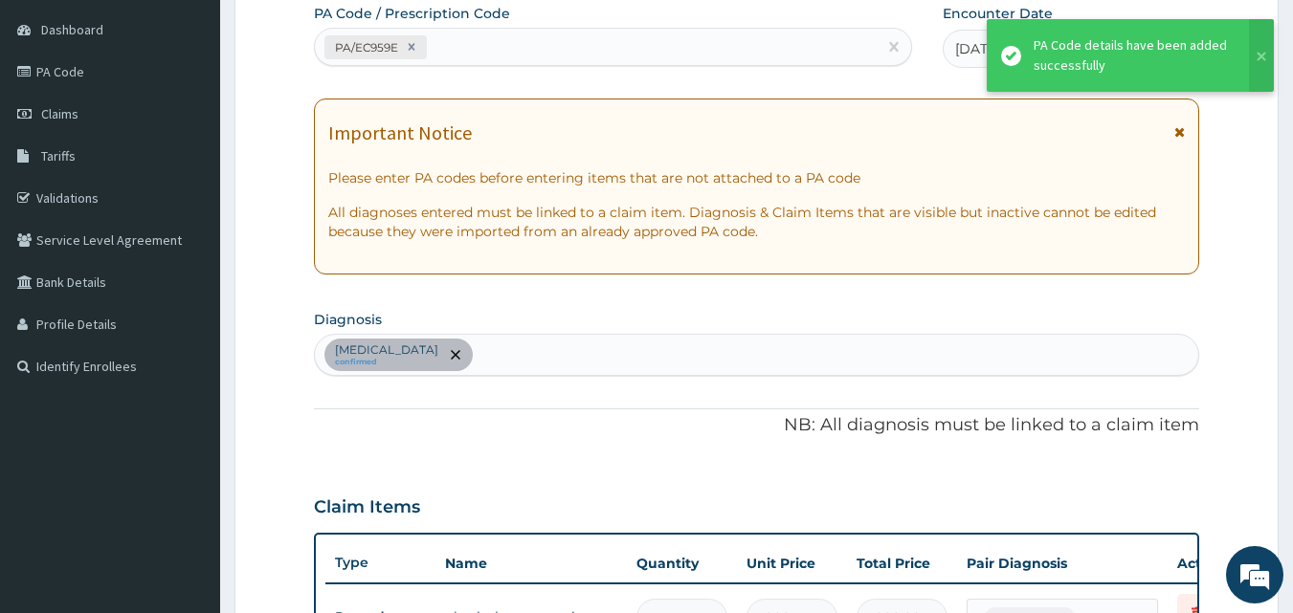
scroll to position [202, 0]
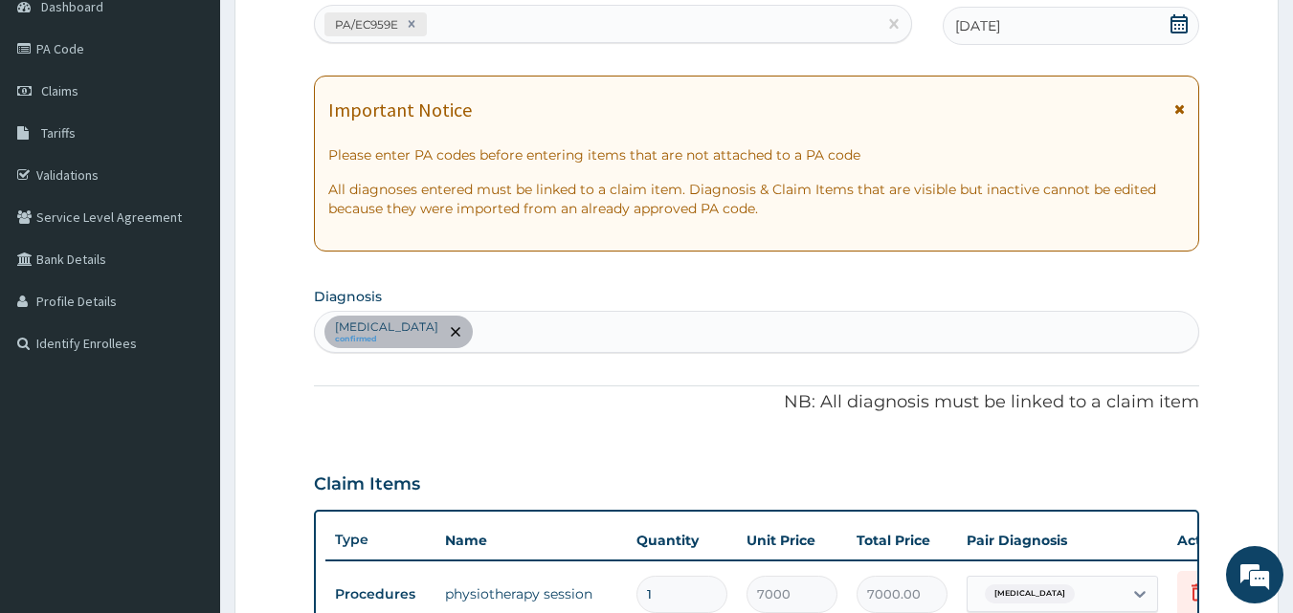
type input "0"
type input "0.00"
type input "1"
type input "7000.00"
type input "0"
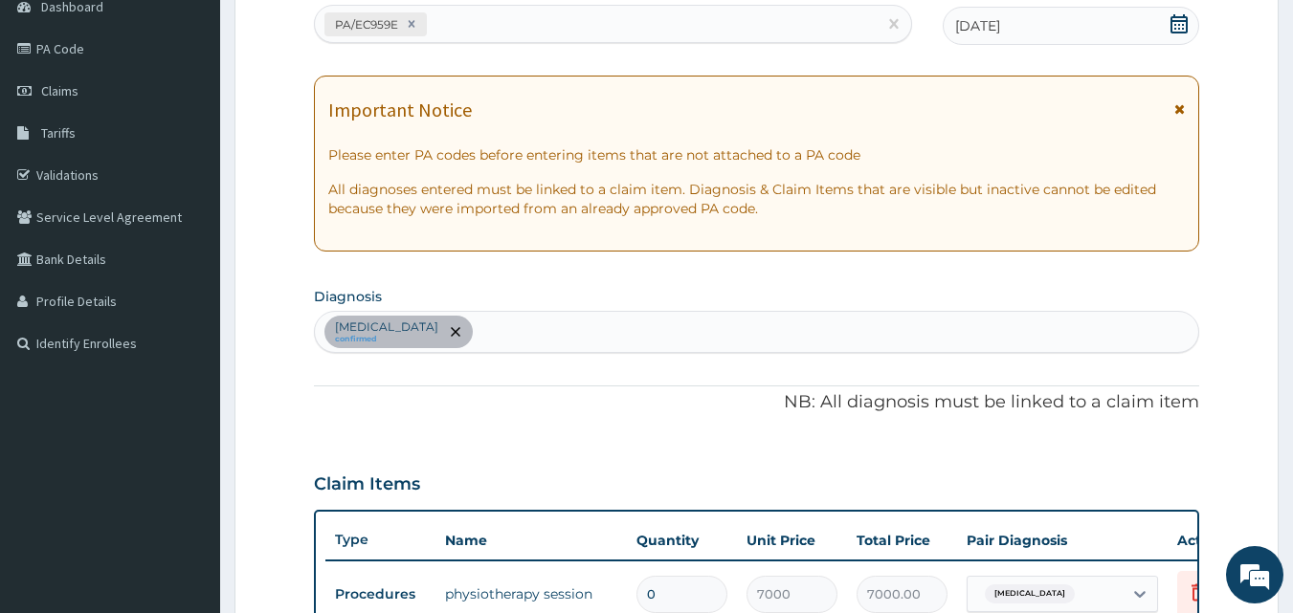
type input "0.00"
type input "1"
type input "7000.00"
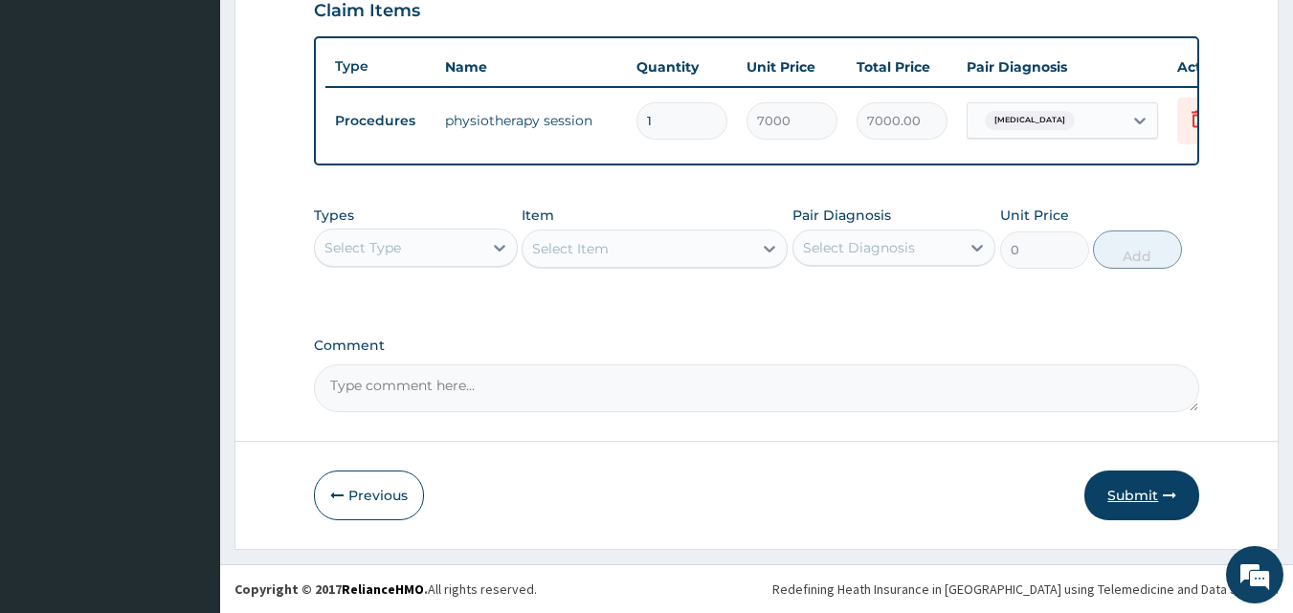
click at [1151, 487] on button "Submit" at bounding box center [1141, 496] width 115 height 50
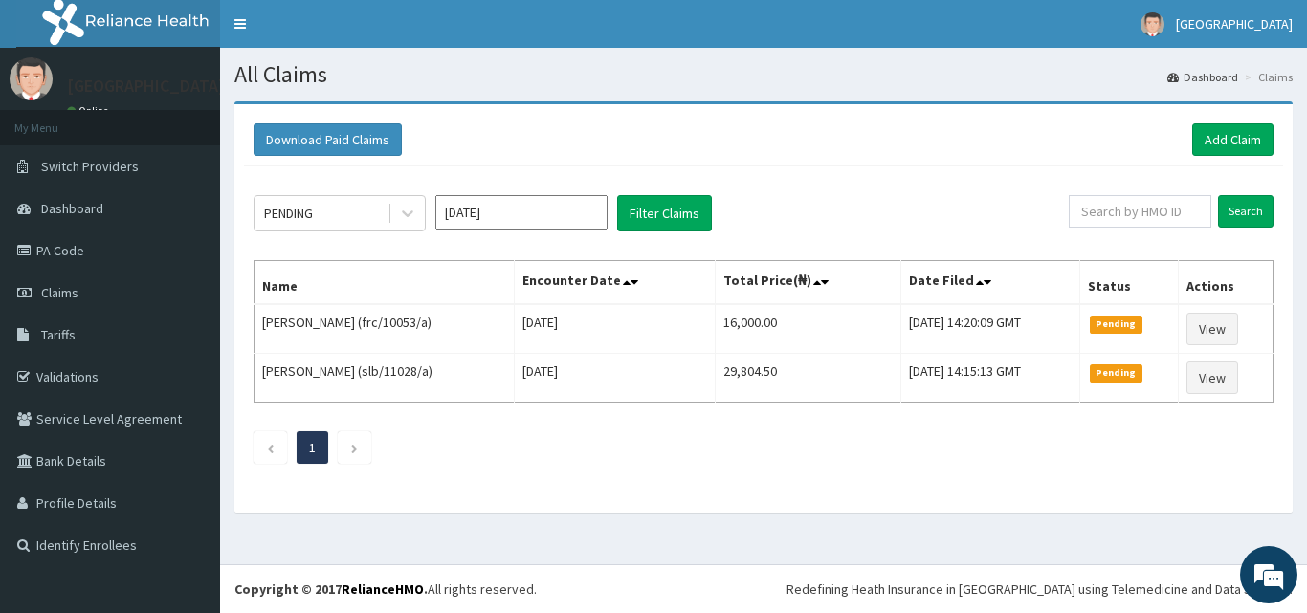
click at [515, 457] on ul "1" at bounding box center [764, 448] width 1020 height 33
click at [410, 214] on icon at bounding box center [407, 214] width 11 height 7
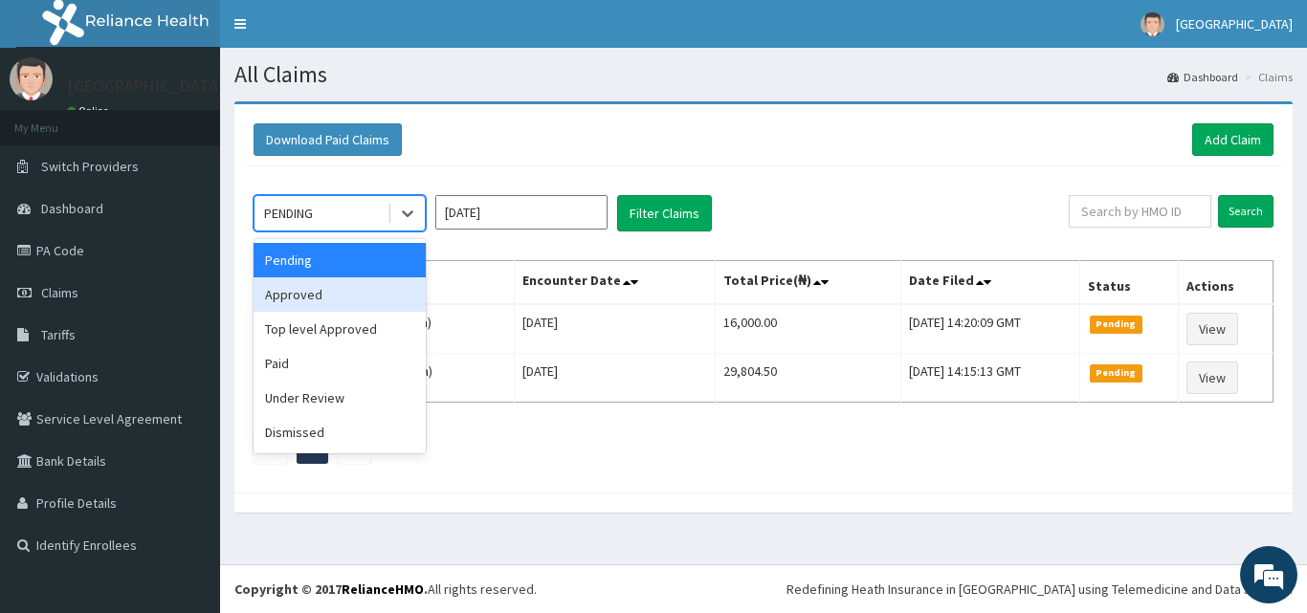
click at [371, 305] on div "Approved" at bounding box center [340, 294] width 172 height 34
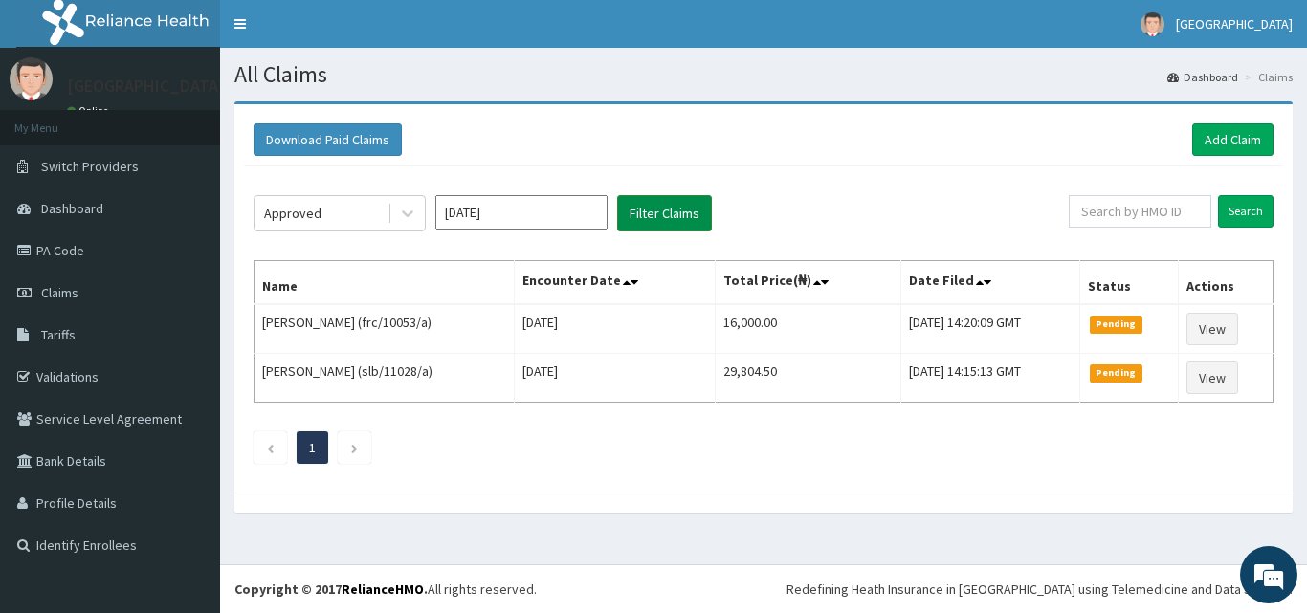
click at [649, 208] on button "Filter Claims" at bounding box center [664, 213] width 95 height 36
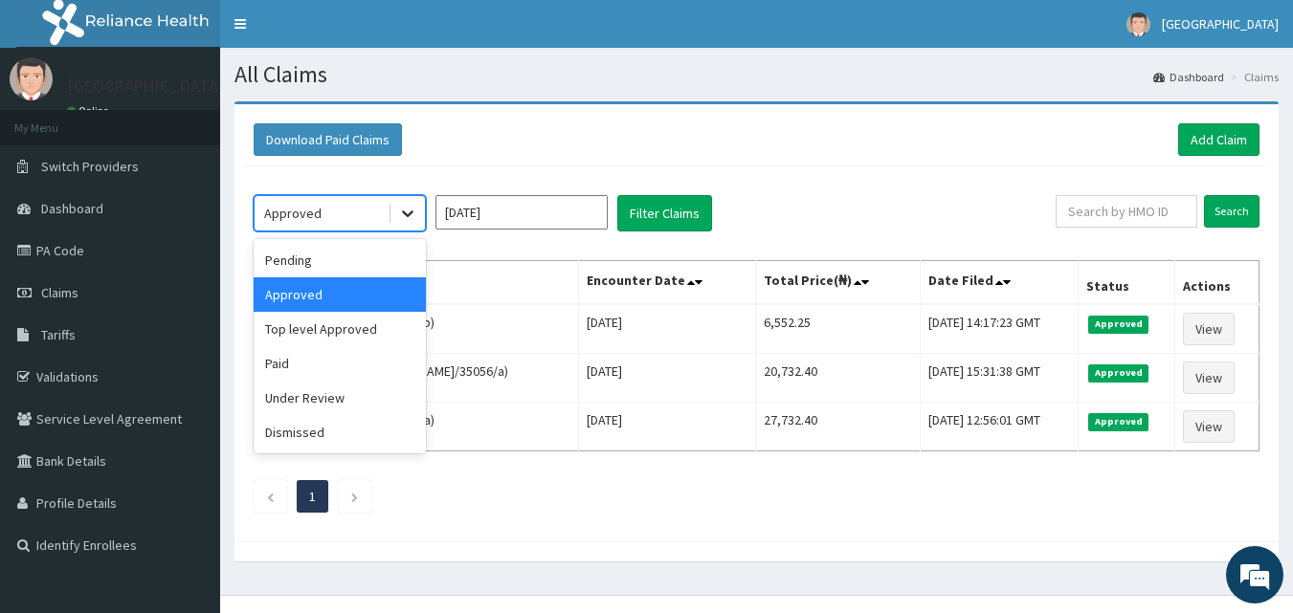
click at [405, 208] on icon at bounding box center [407, 213] width 19 height 19
click at [365, 368] on div "Paid" at bounding box center [340, 363] width 172 height 34
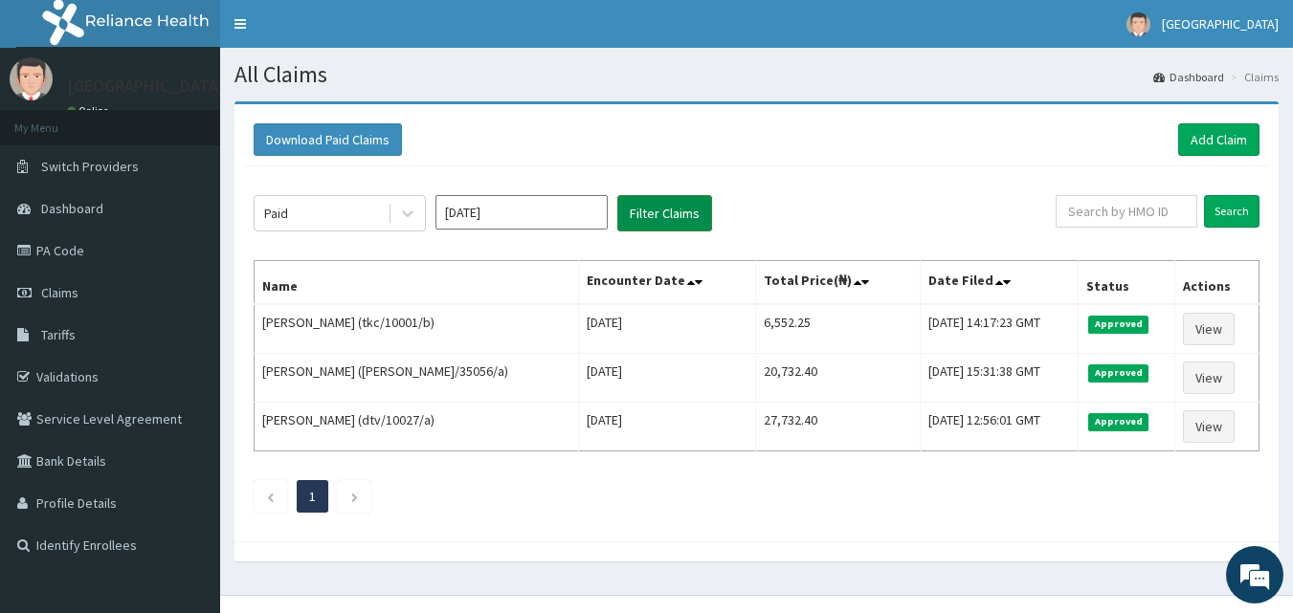
click at [652, 213] on button "Filter Claims" at bounding box center [664, 213] width 95 height 36
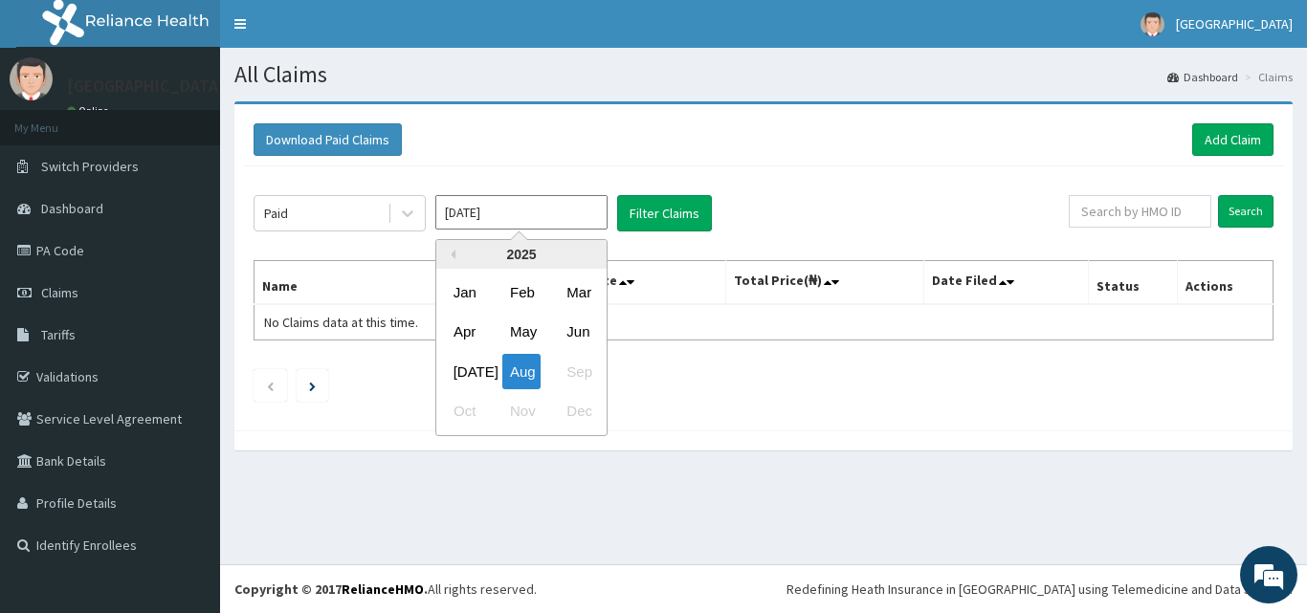
click at [596, 213] on input "[DATE]" at bounding box center [521, 212] width 172 height 34
click at [477, 377] on div "[DATE]" at bounding box center [465, 371] width 38 height 35
type input "[DATE]"
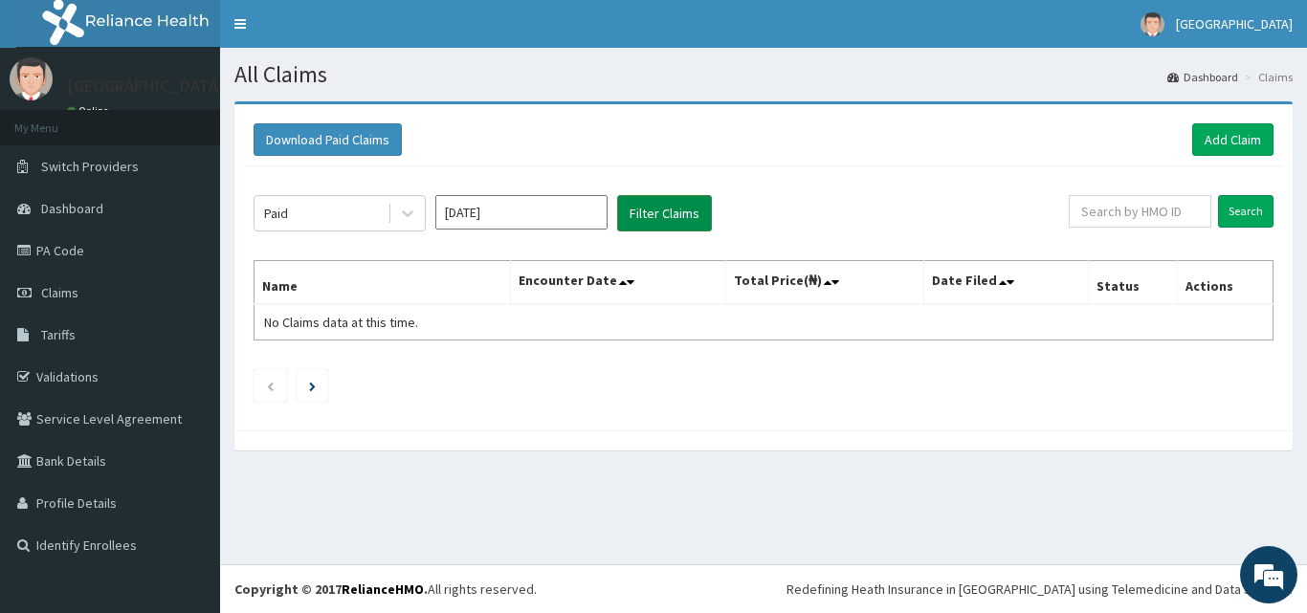
click at [654, 210] on button "Filter Claims" at bounding box center [664, 213] width 95 height 36
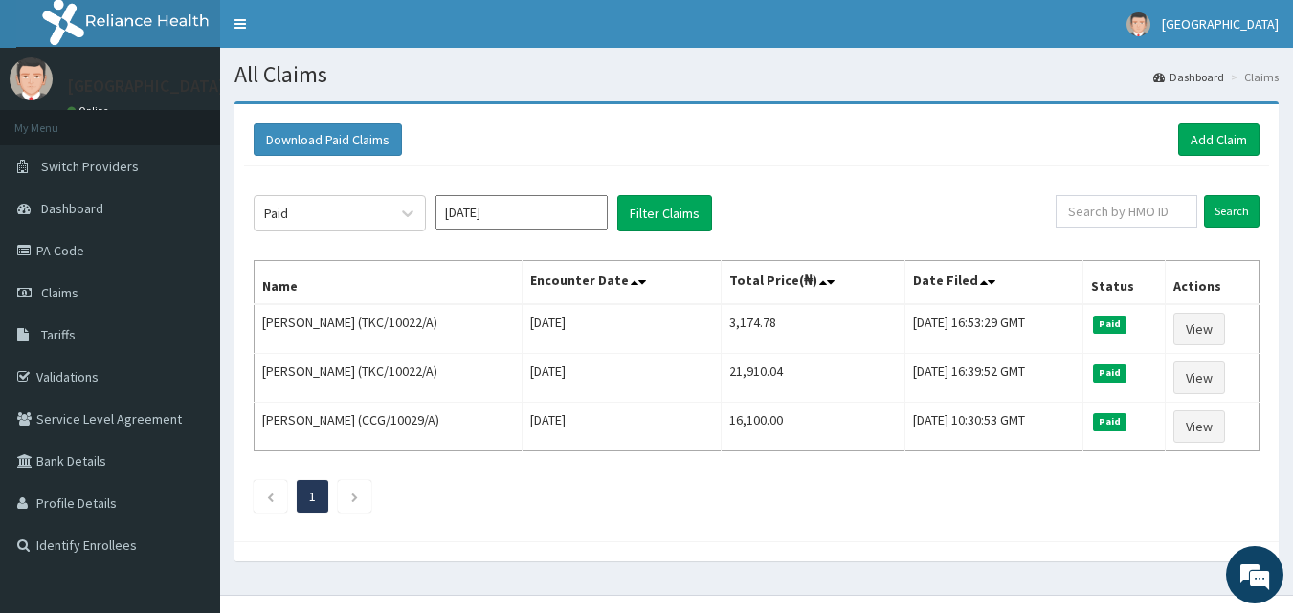
click at [830, 272] on span at bounding box center [832, 282] width 27 height 27
click at [905, 210] on div "Paid [DATE] Filter Claims" at bounding box center [655, 213] width 802 height 36
click at [961, 194] on div "Paid [DATE] Filter Claims Search Name Encounter Date Total Price(₦) Date Filed …" at bounding box center [756, 348] width 1025 height 365
